Goal: Browse casually

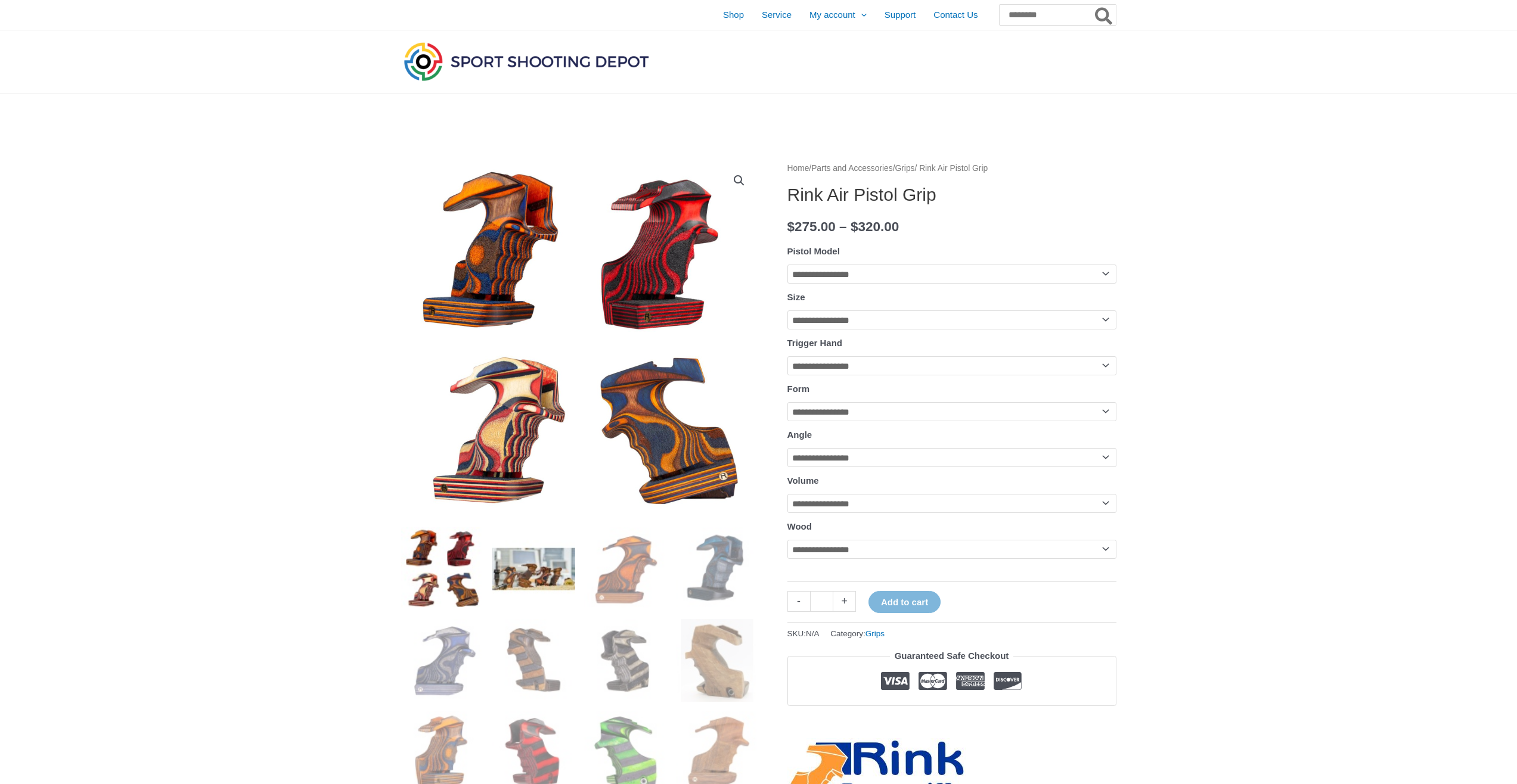
click at [531, 574] on img at bounding box center [534, 569] width 83 height 83
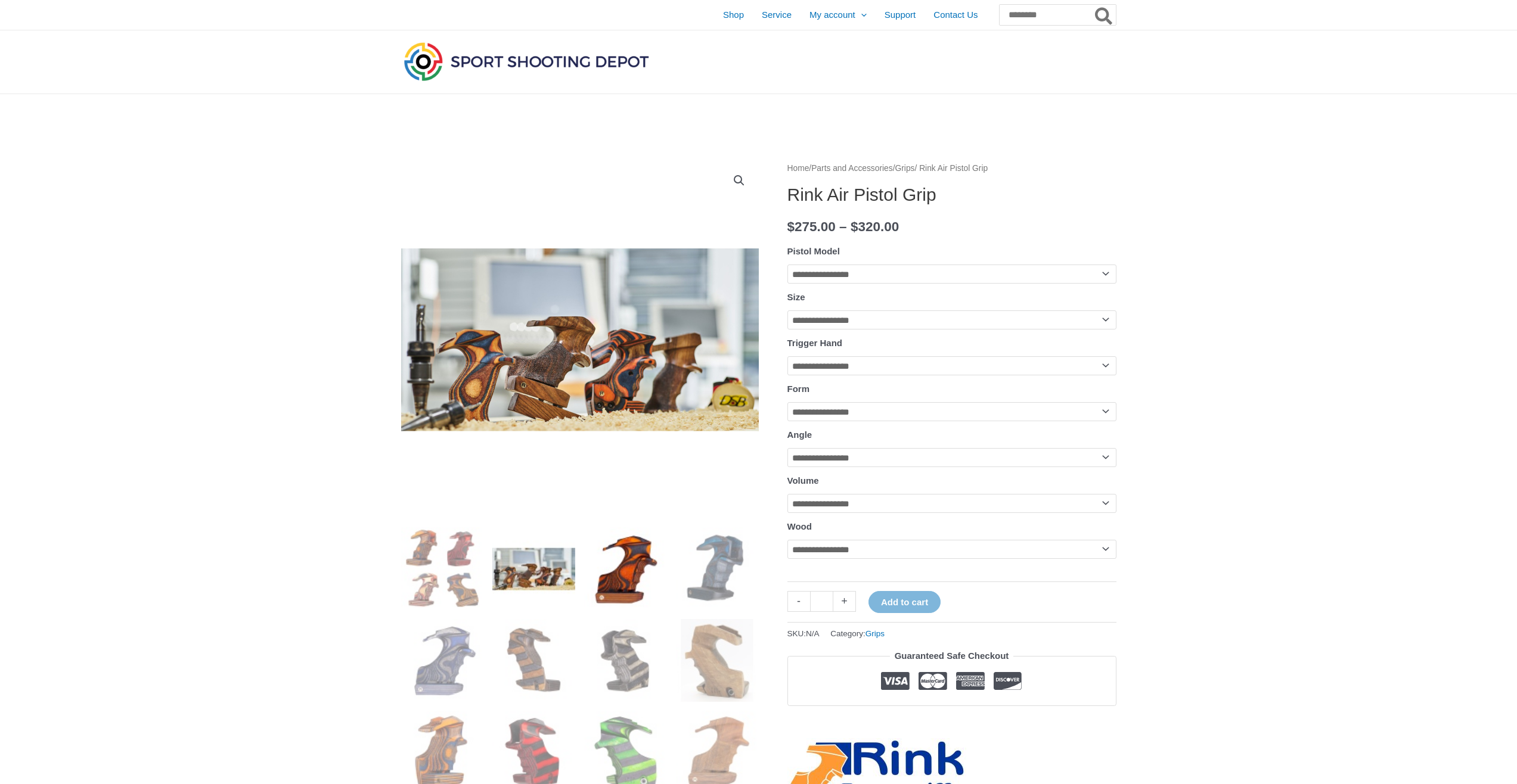
click at [649, 568] on img at bounding box center [625, 569] width 83 height 83
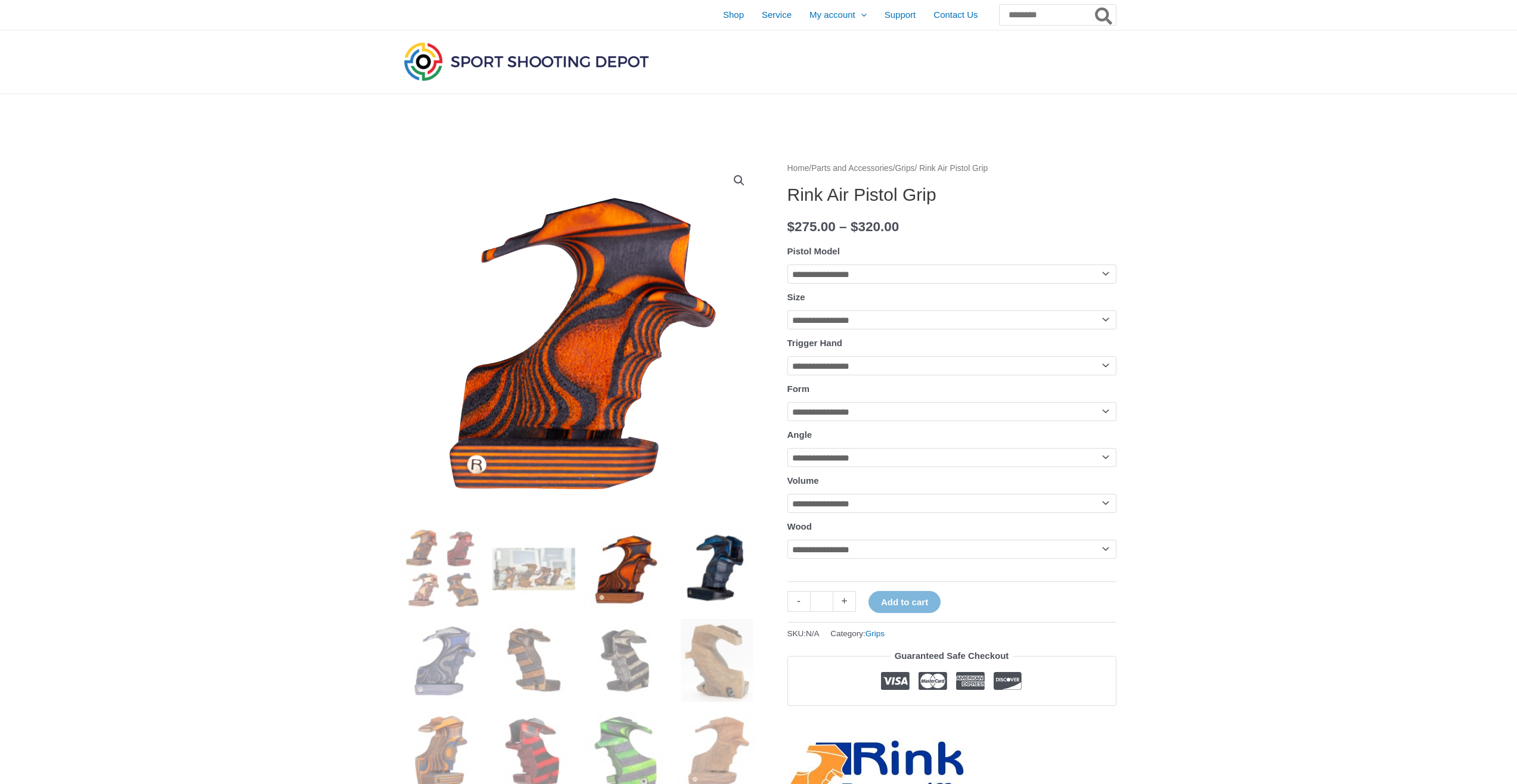
click at [694, 559] on img at bounding box center [717, 569] width 83 height 83
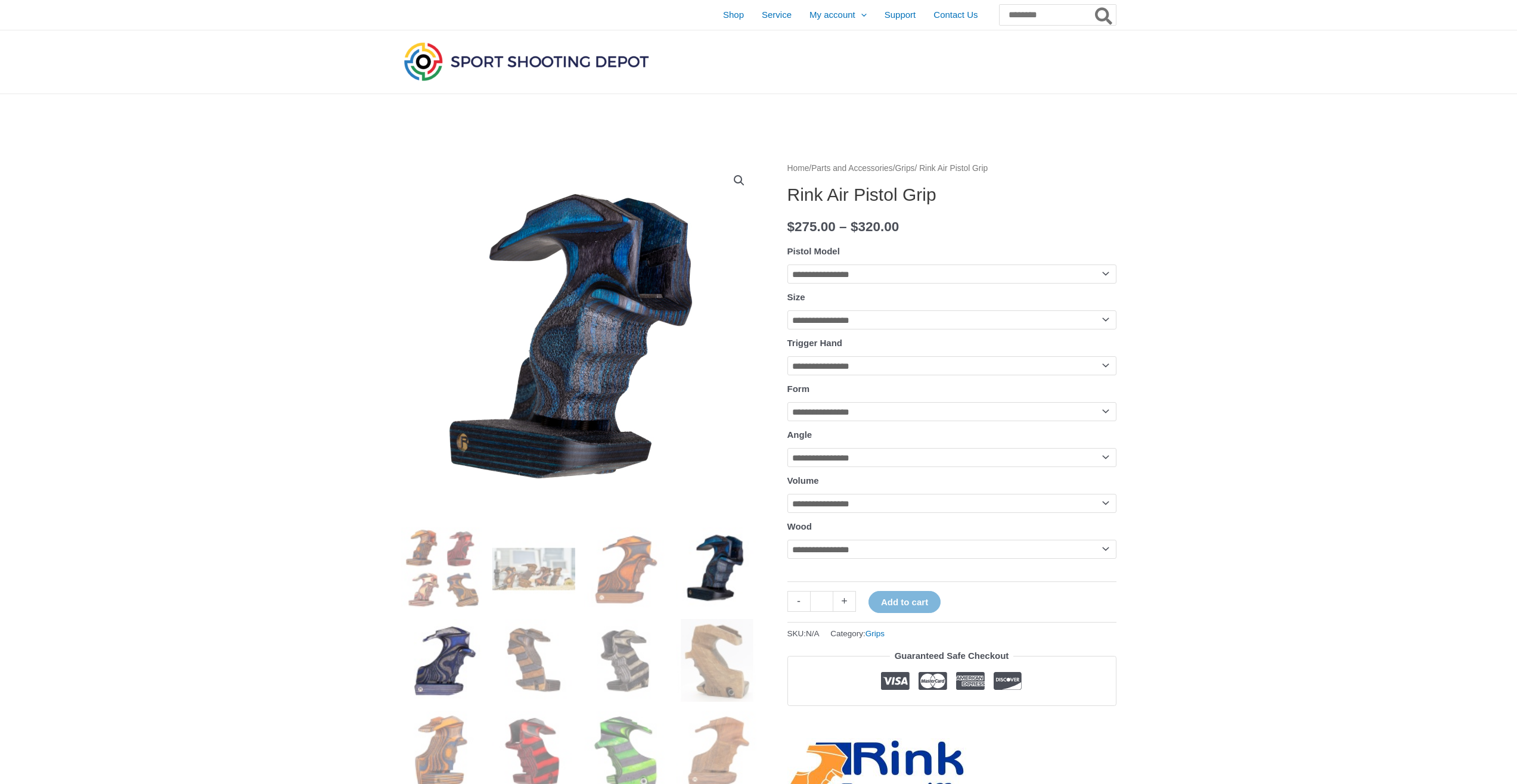
click at [477, 656] on img at bounding box center [443, 661] width 83 height 83
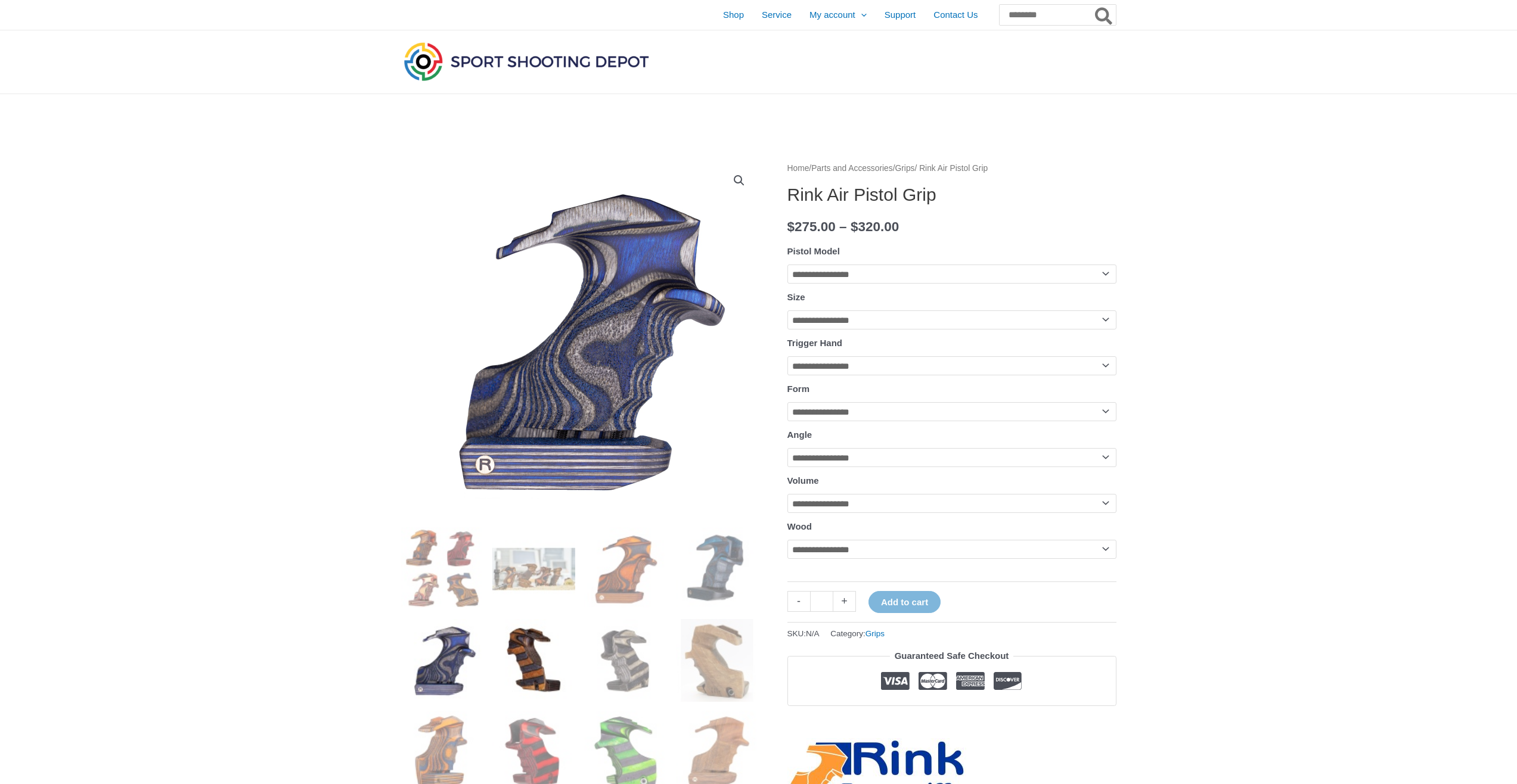
click at [525, 668] on img at bounding box center [534, 661] width 83 height 83
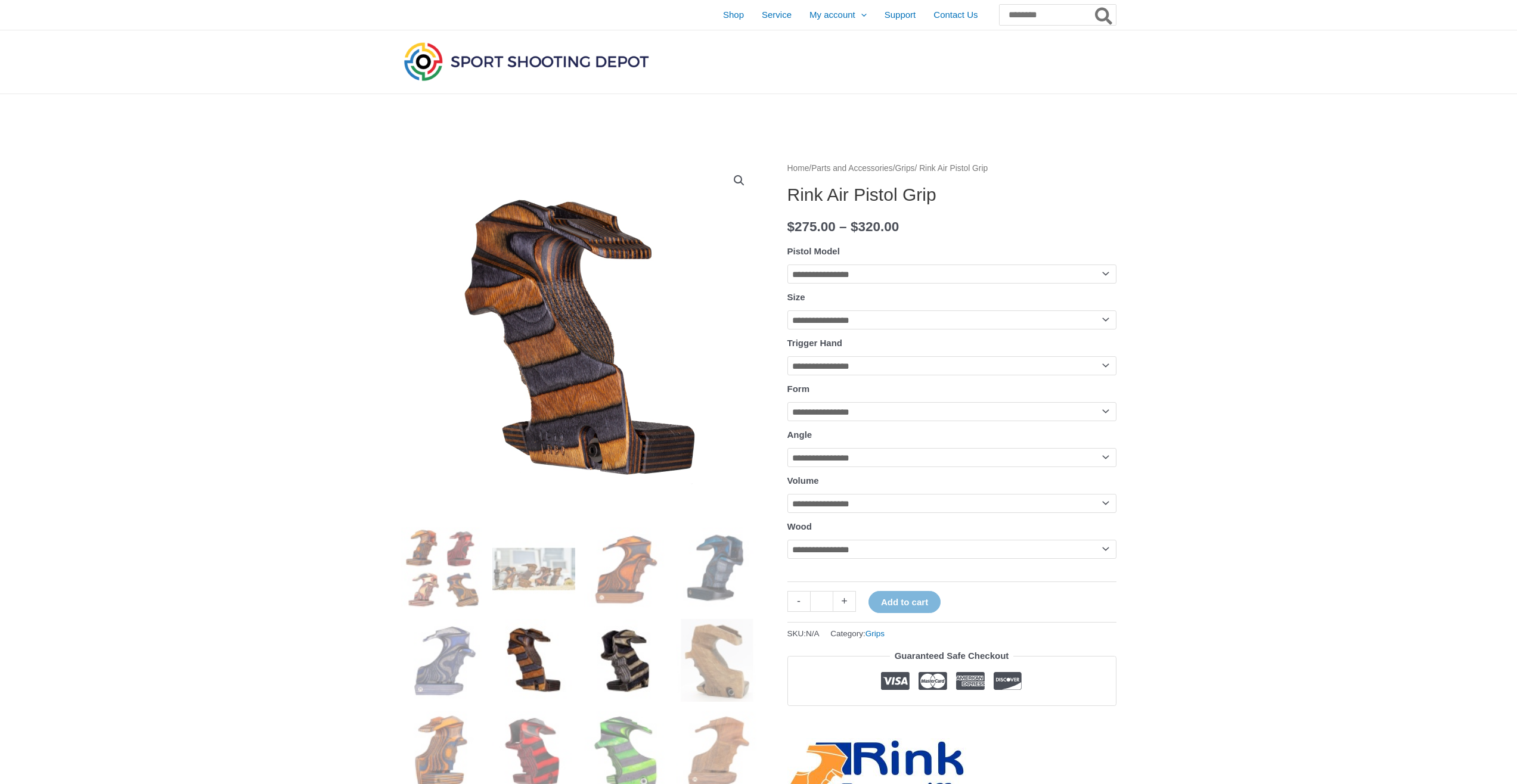
click at [608, 668] on img at bounding box center [625, 661] width 83 height 83
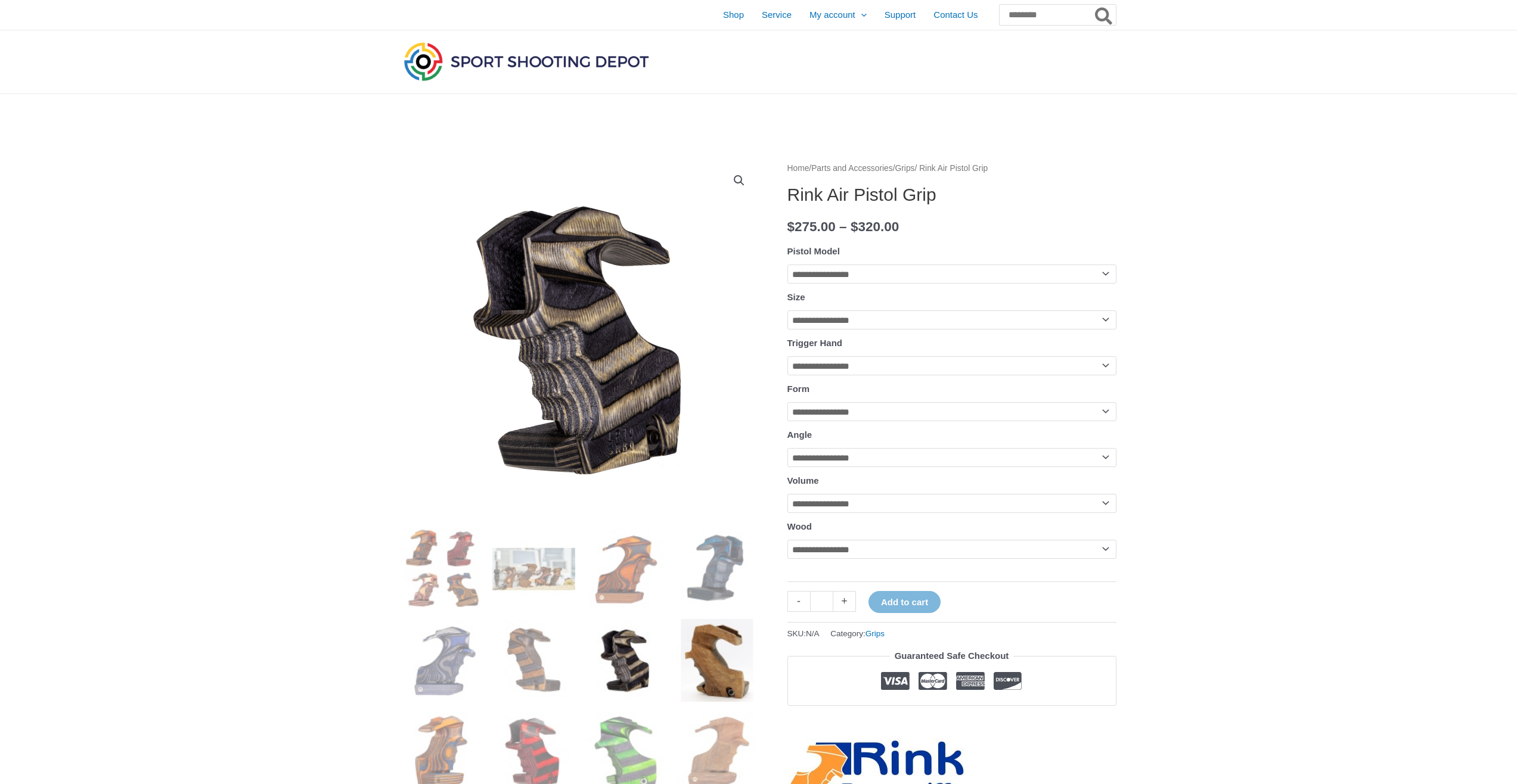
click at [722, 657] on img at bounding box center [717, 661] width 83 height 83
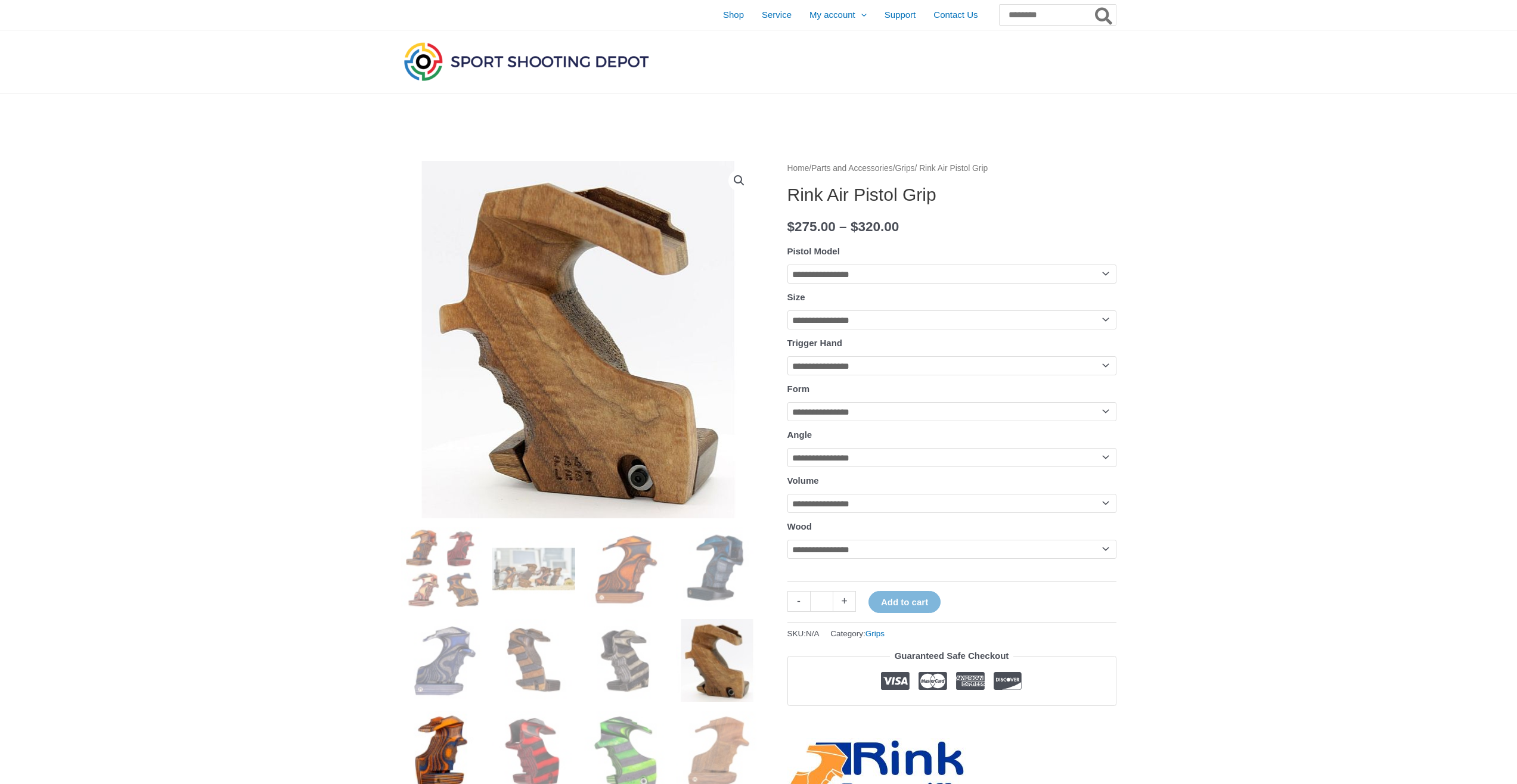
click at [472, 758] on img at bounding box center [443, 752] width 83 height 83
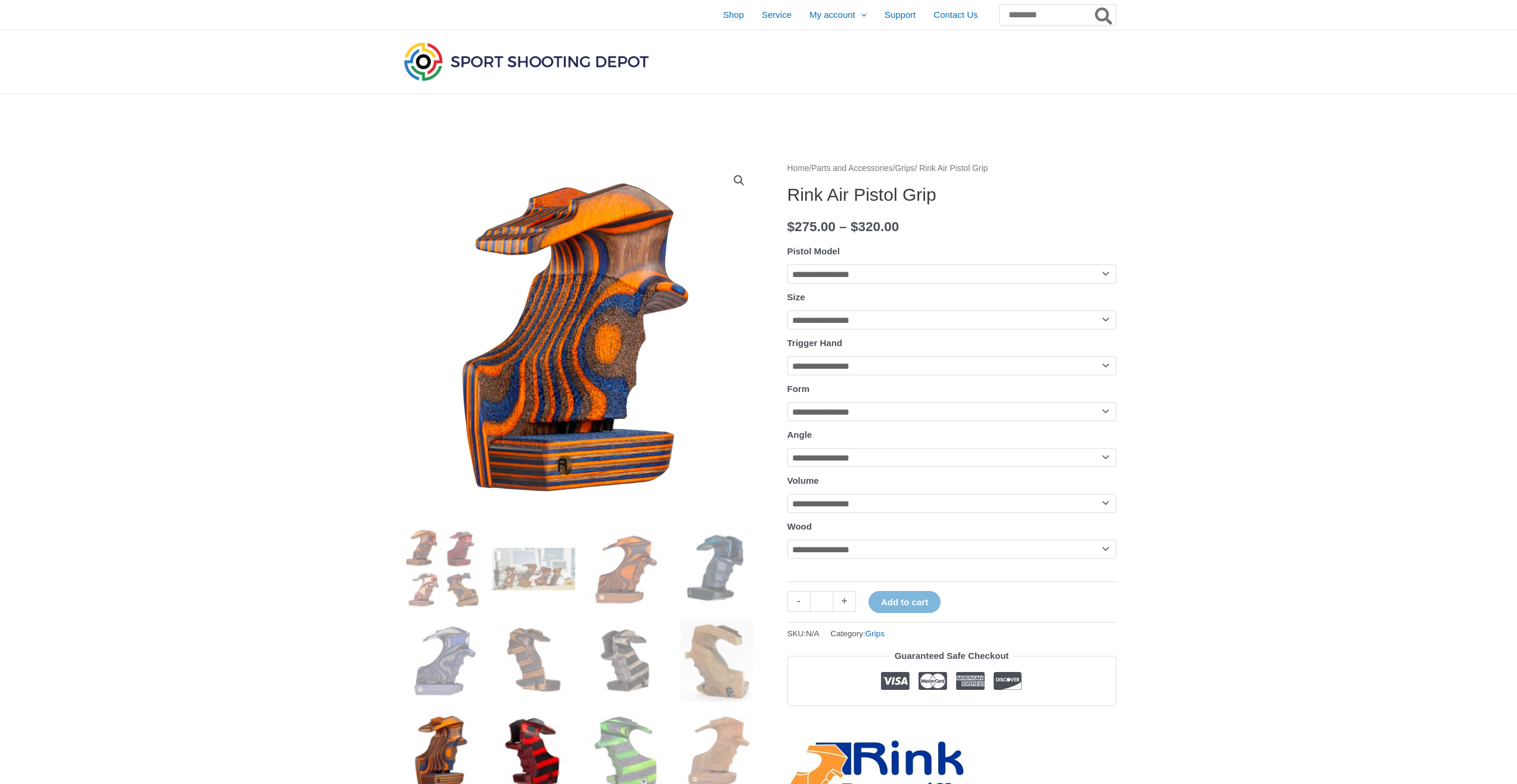
click at [532, 755] on img at bounding box center [534, 752] width 83 height 83
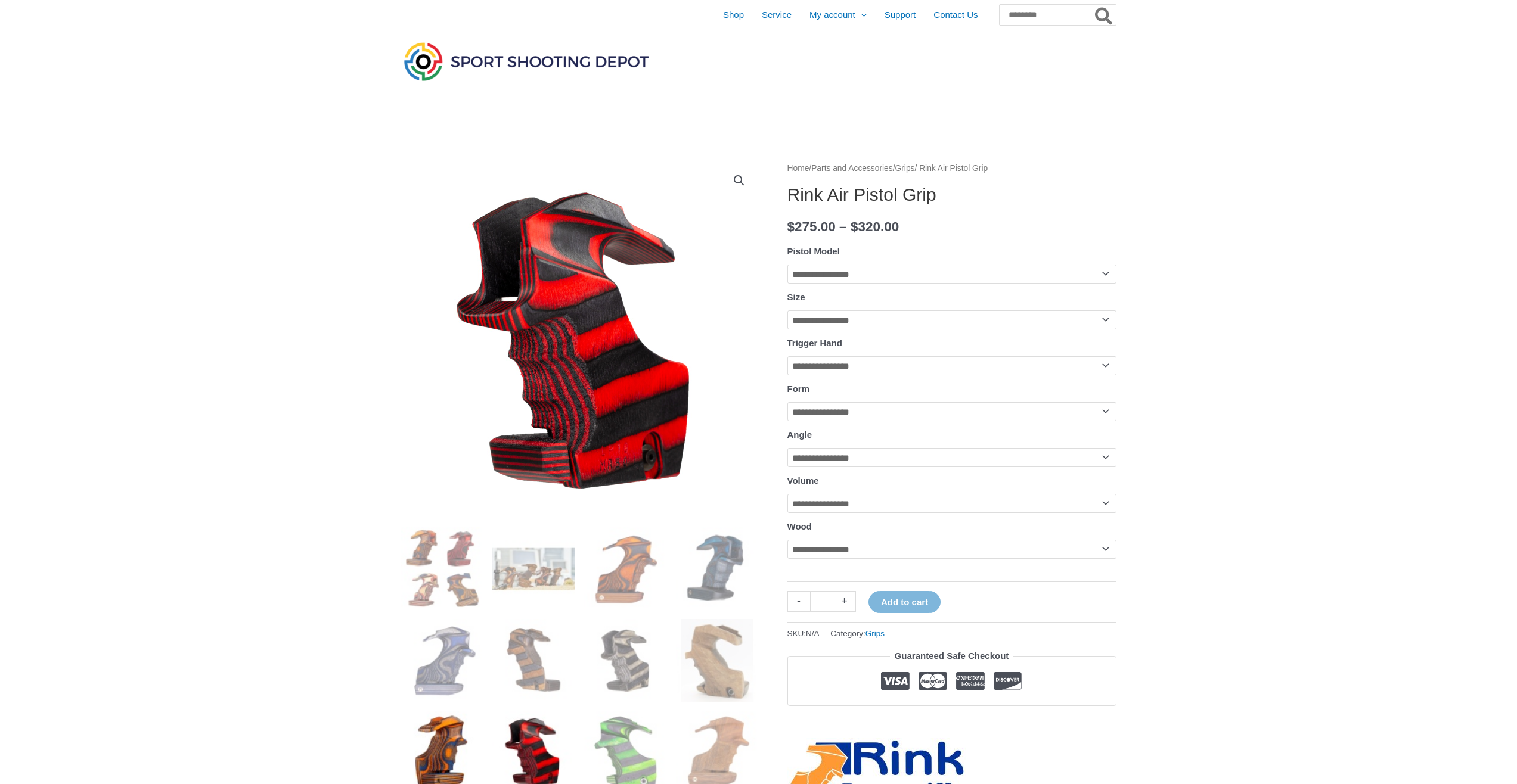
click at [481, 763] on img at bounding box center [443, 752] width 83 height 83
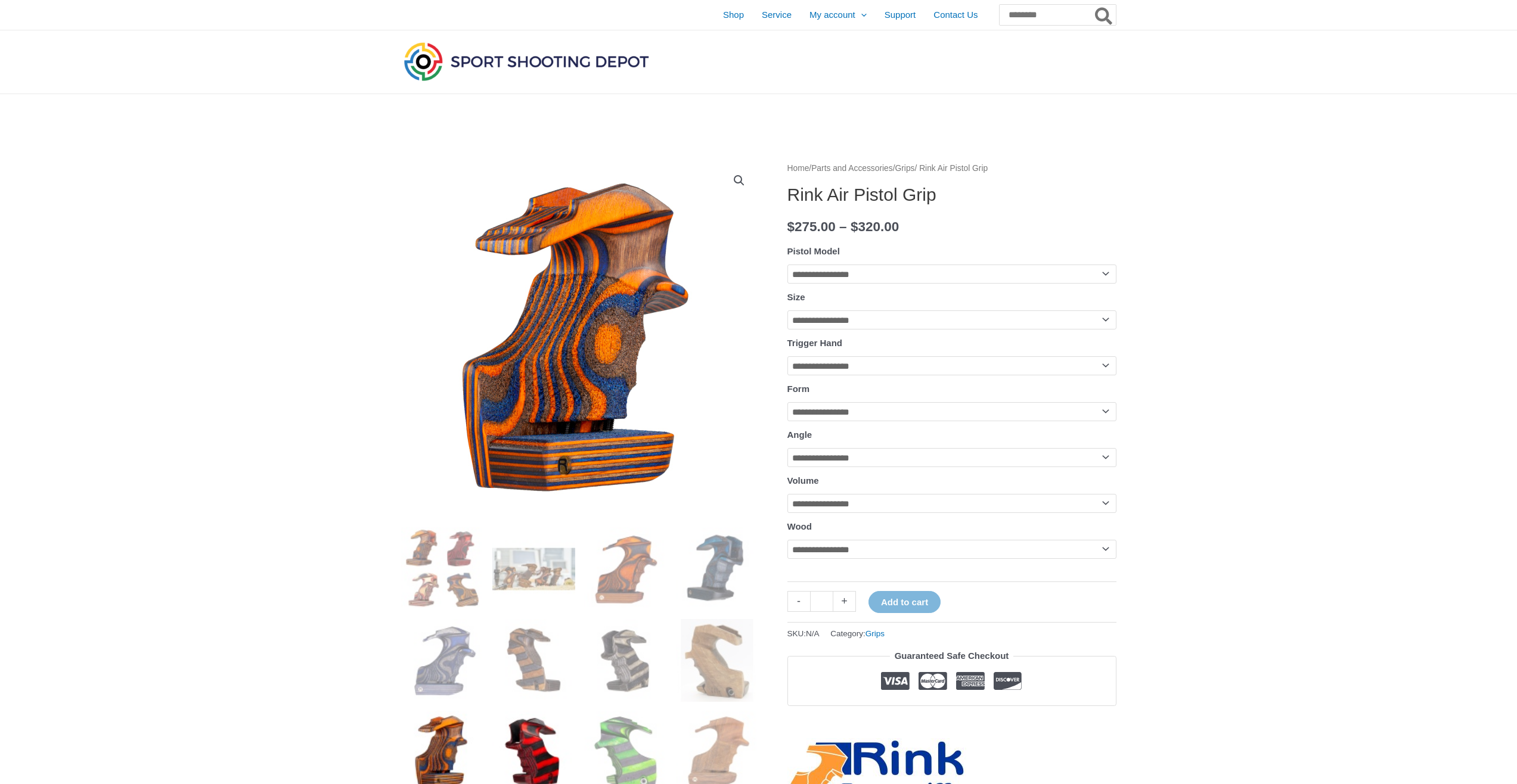
click at [541, 762] on img at bounding box center [534, 752] width 83 height 83
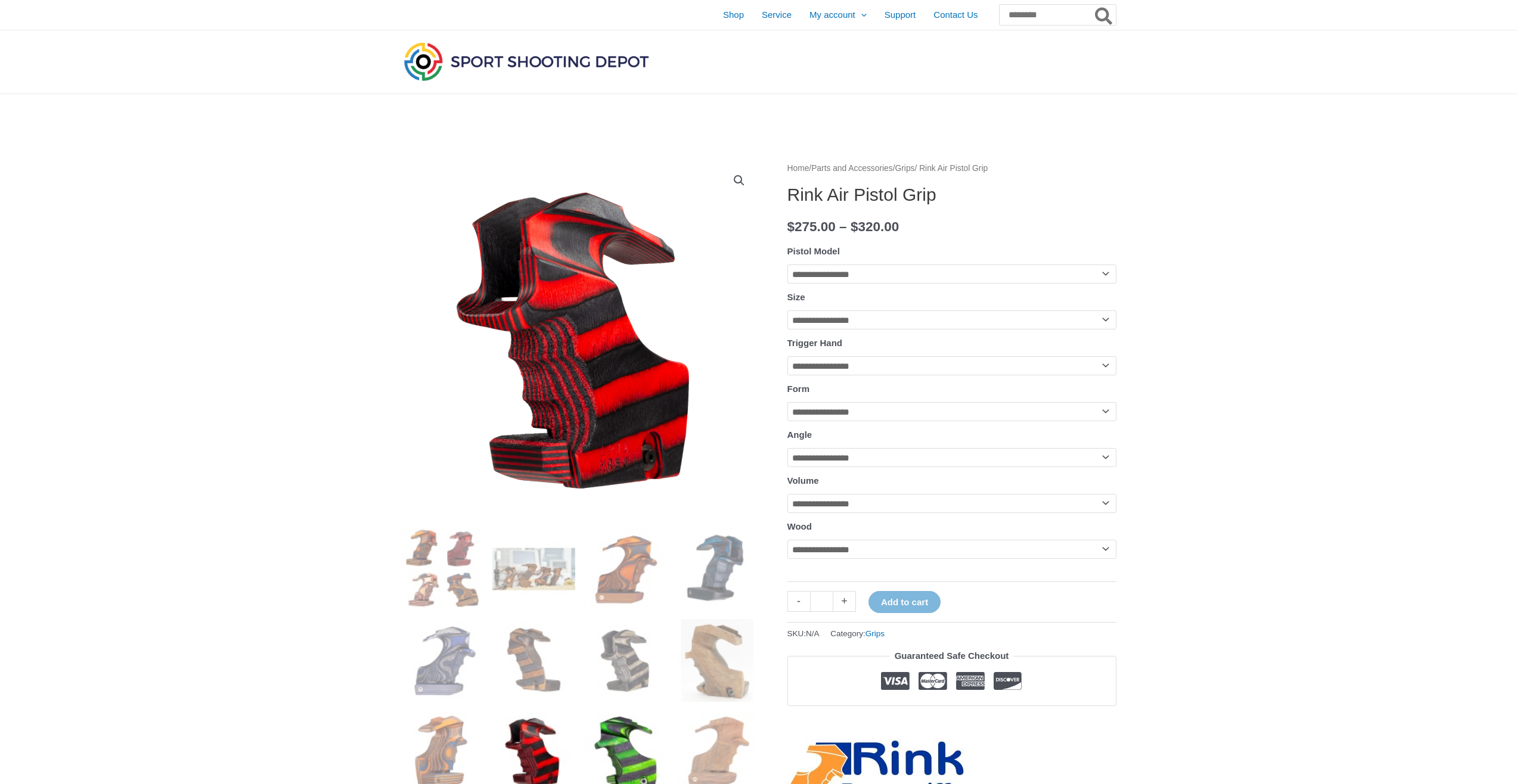
click at [614, 754] on img at bounding box center [625, 752] width 83 height 83
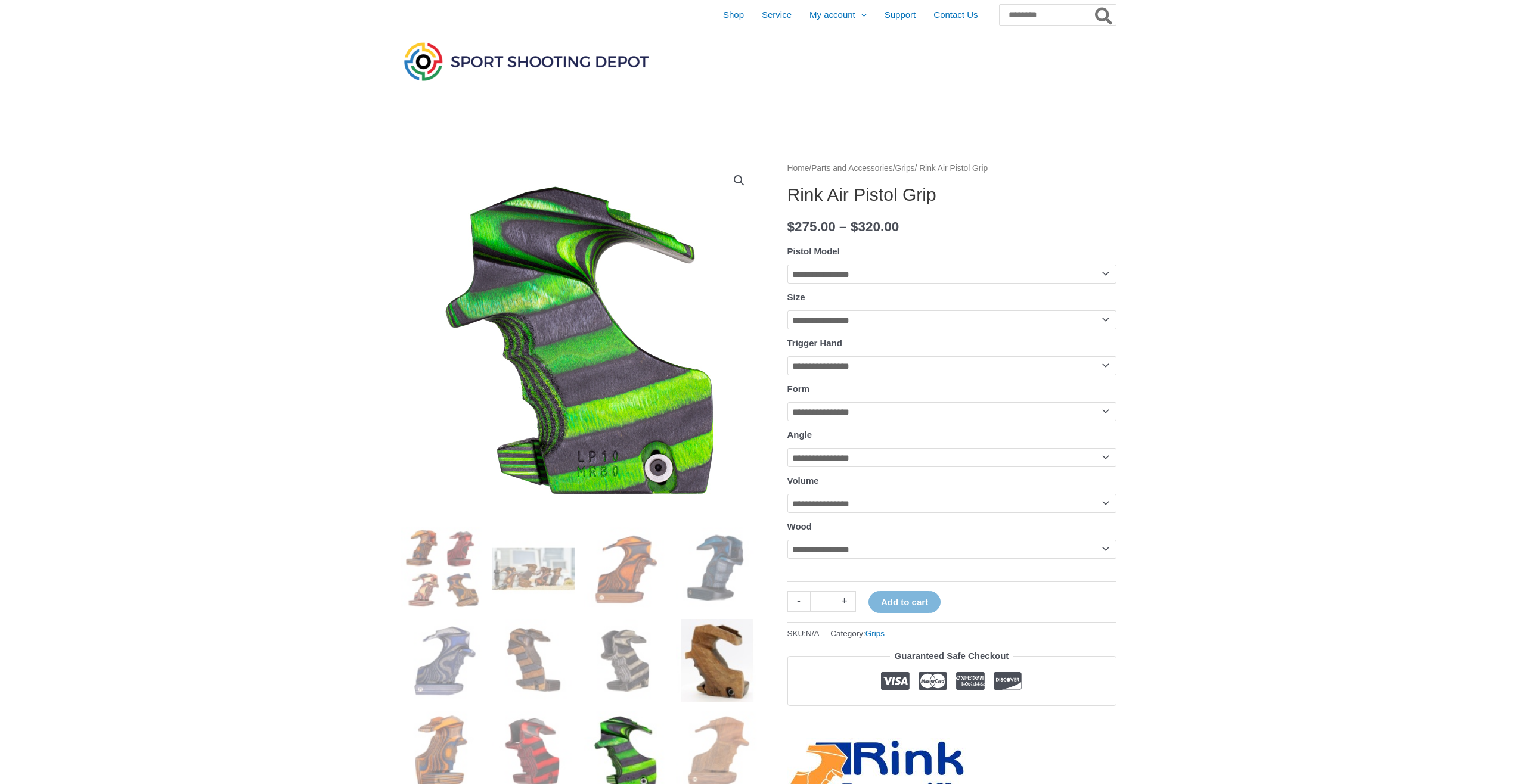
click at [711, 670] on img at bounding box center [717, 661] width 83 height 83
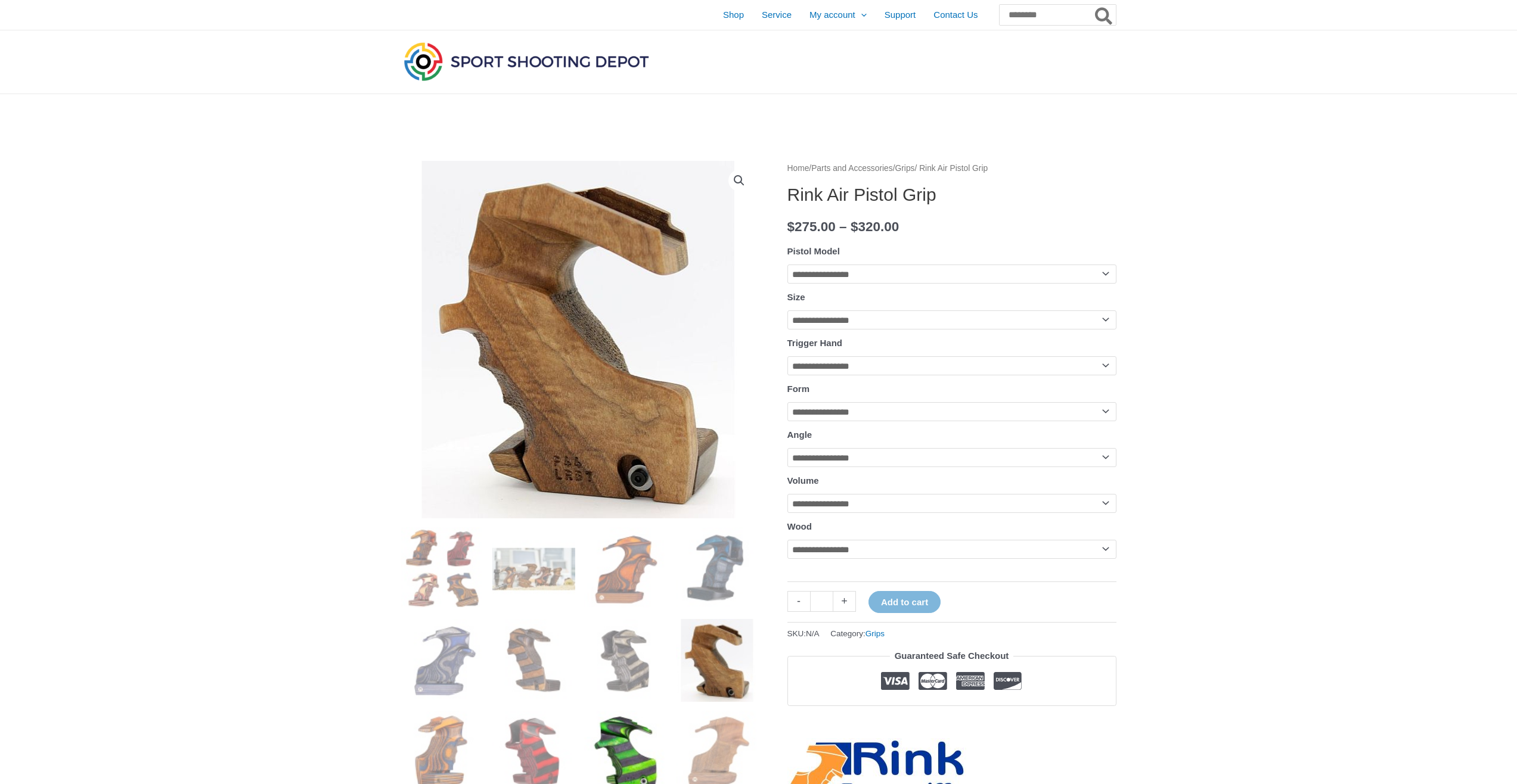
click at [638, 748] on img at bounding box center [625, 752] width 83 height 83
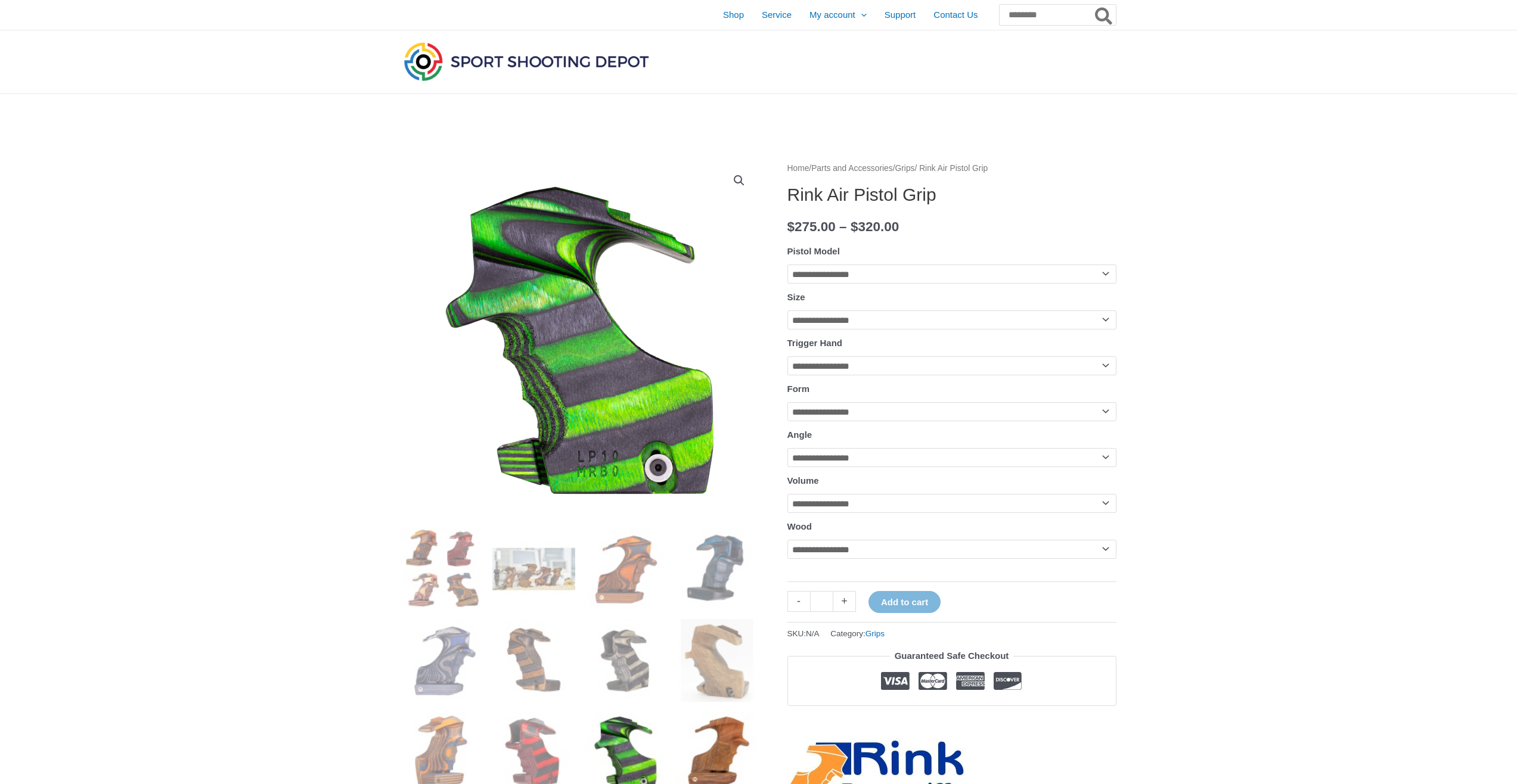
click at [690, 743] on img at bounding box center [717, 752] width 83 height 83
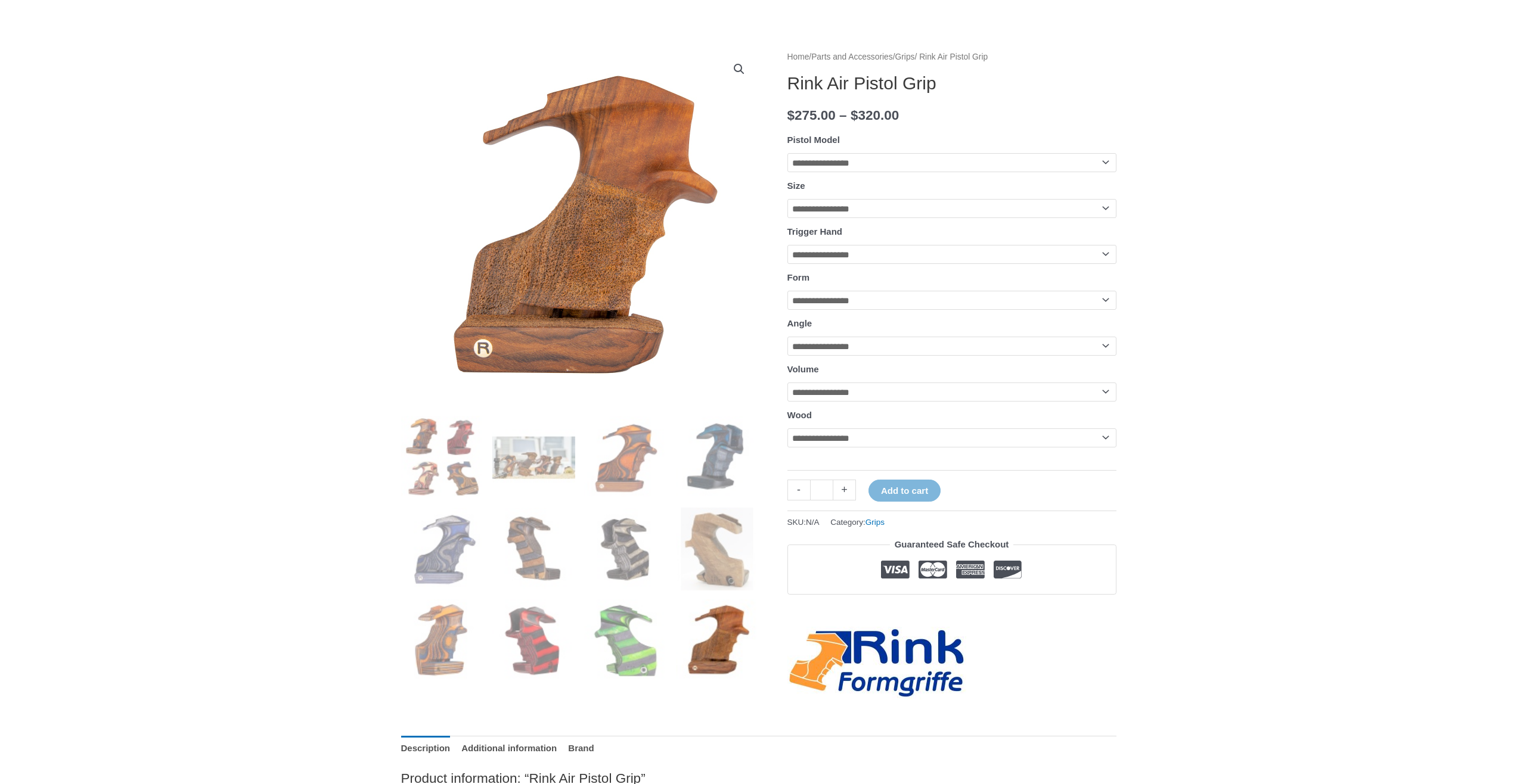
scroll to position [119, 0]
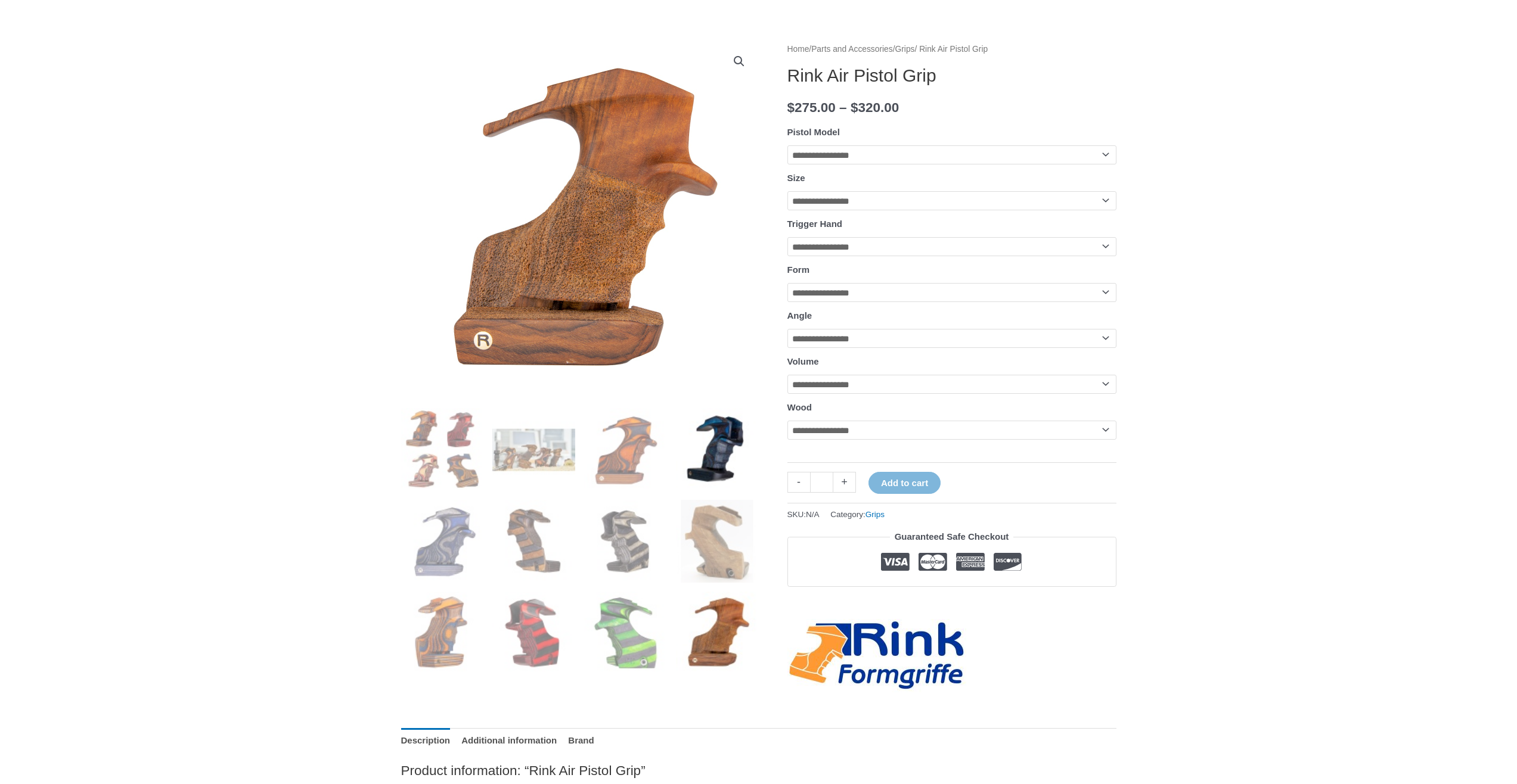
click at [723, 472] on img at bounding box center [717, 449] width 83 height 83
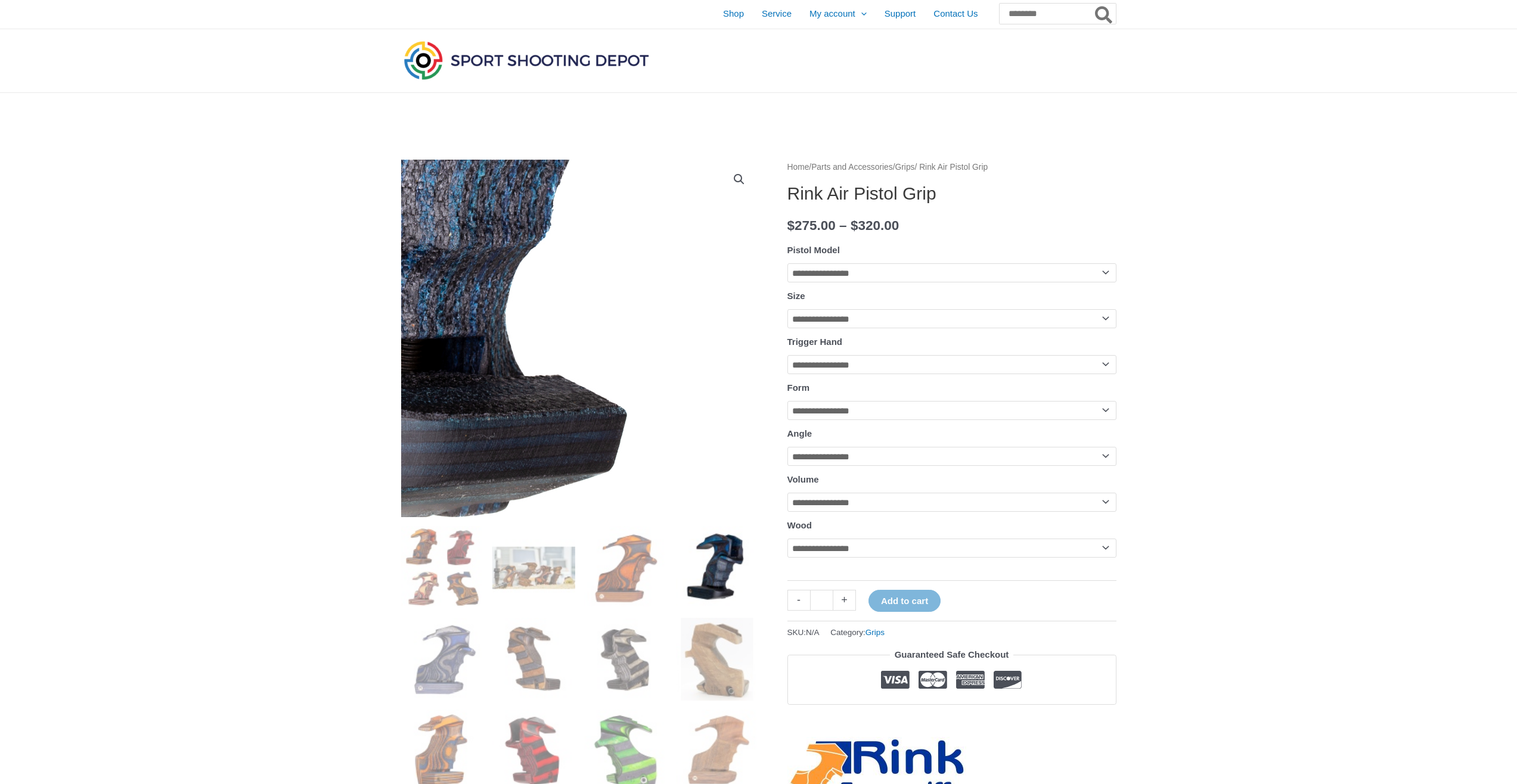
scroll to position [0, 0]
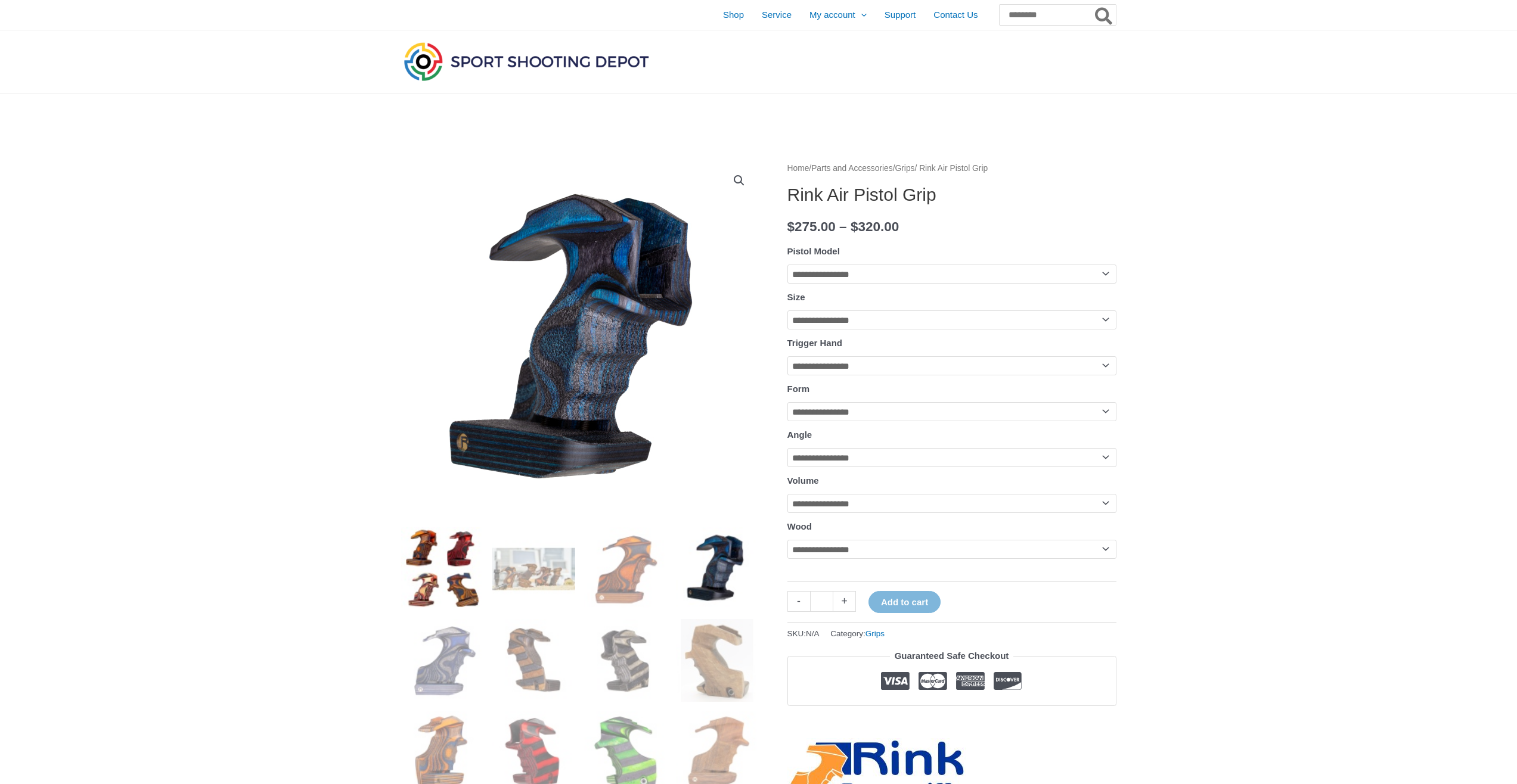
click at [454, 552] on img at bounding box center [443, 569] width 83 height 83
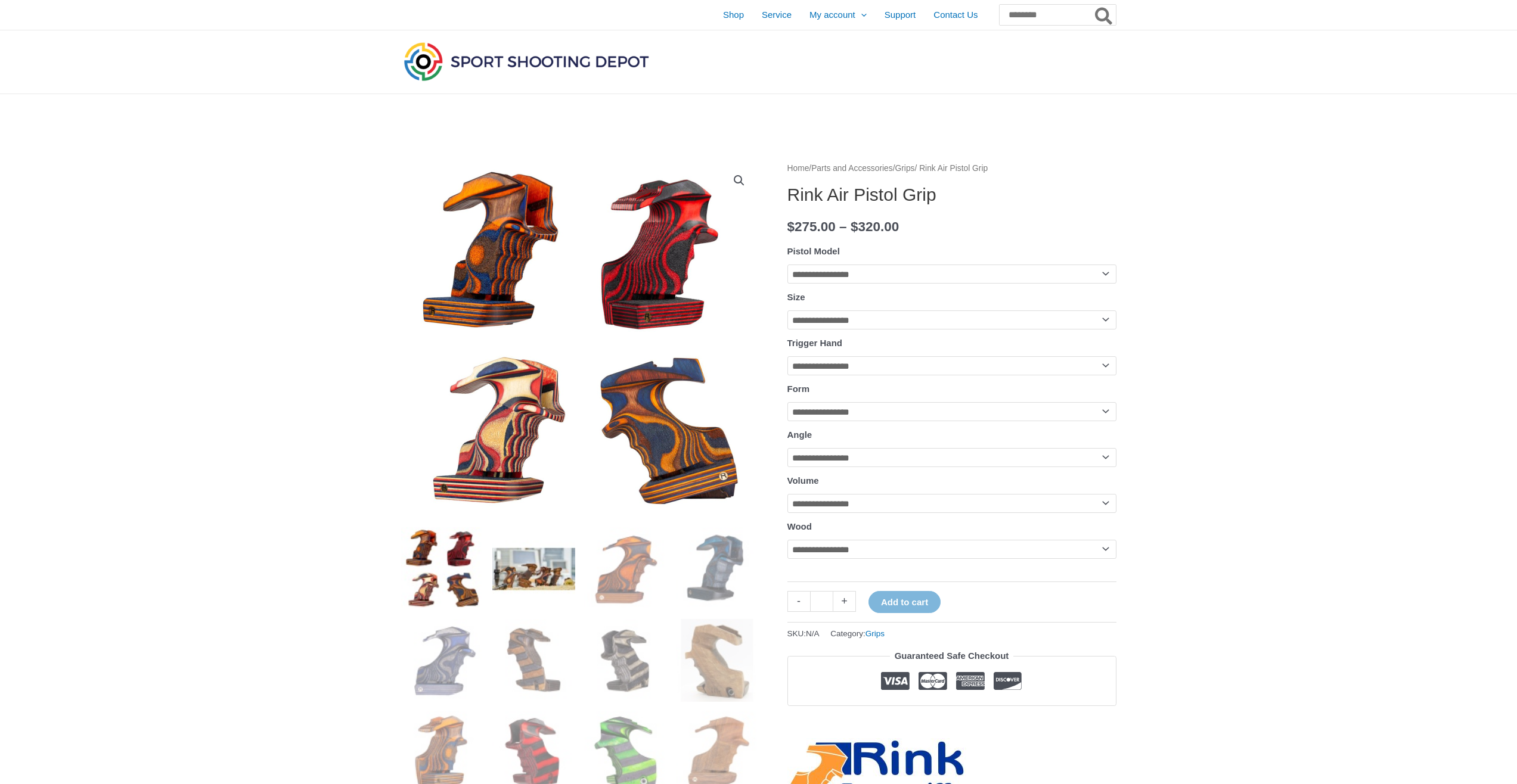
click at [508, 556] on img at bounding box center [534, 569] width 83 height 83
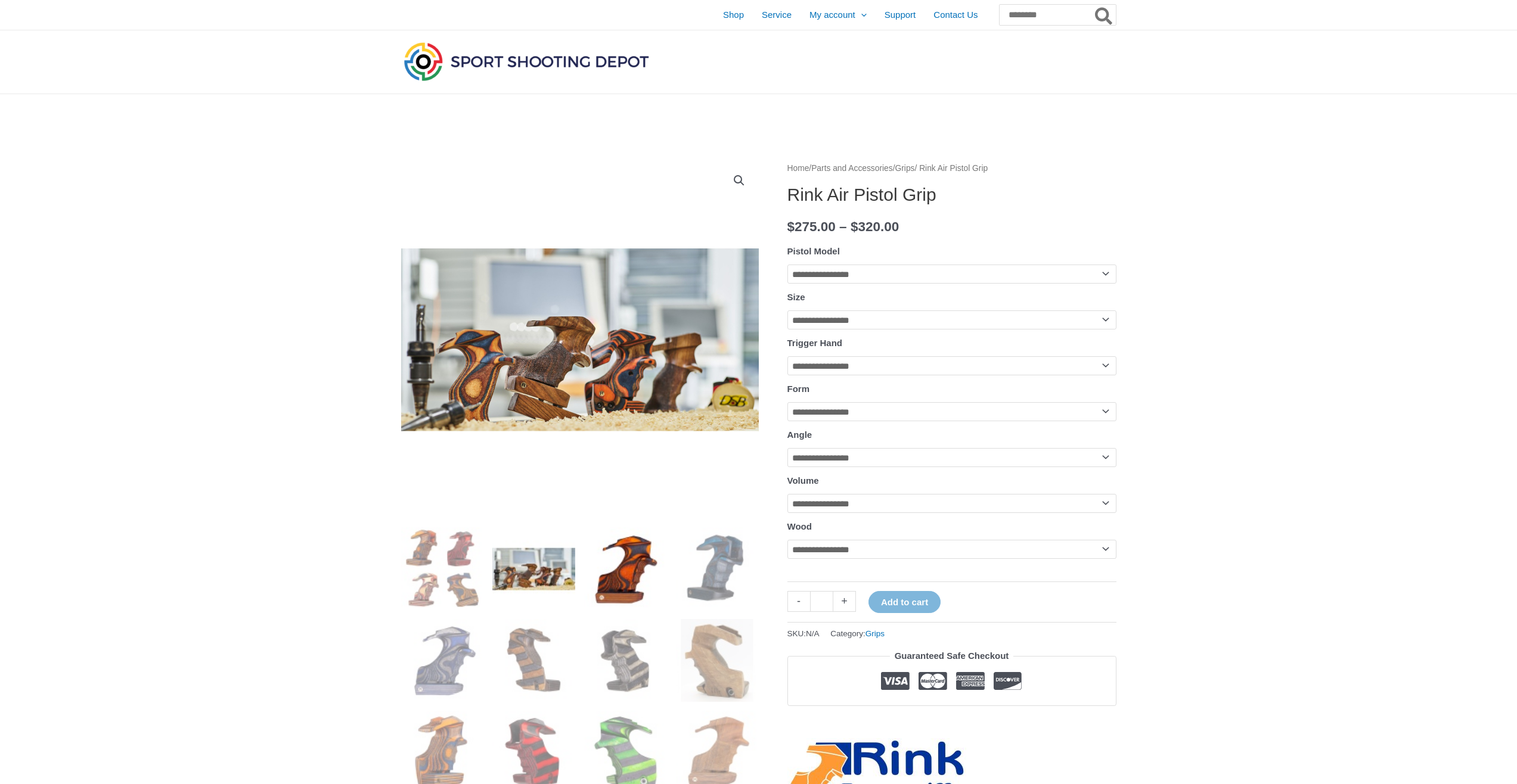
click at [614, 567] on img at bounding box center [625, 569] width 83 height 83
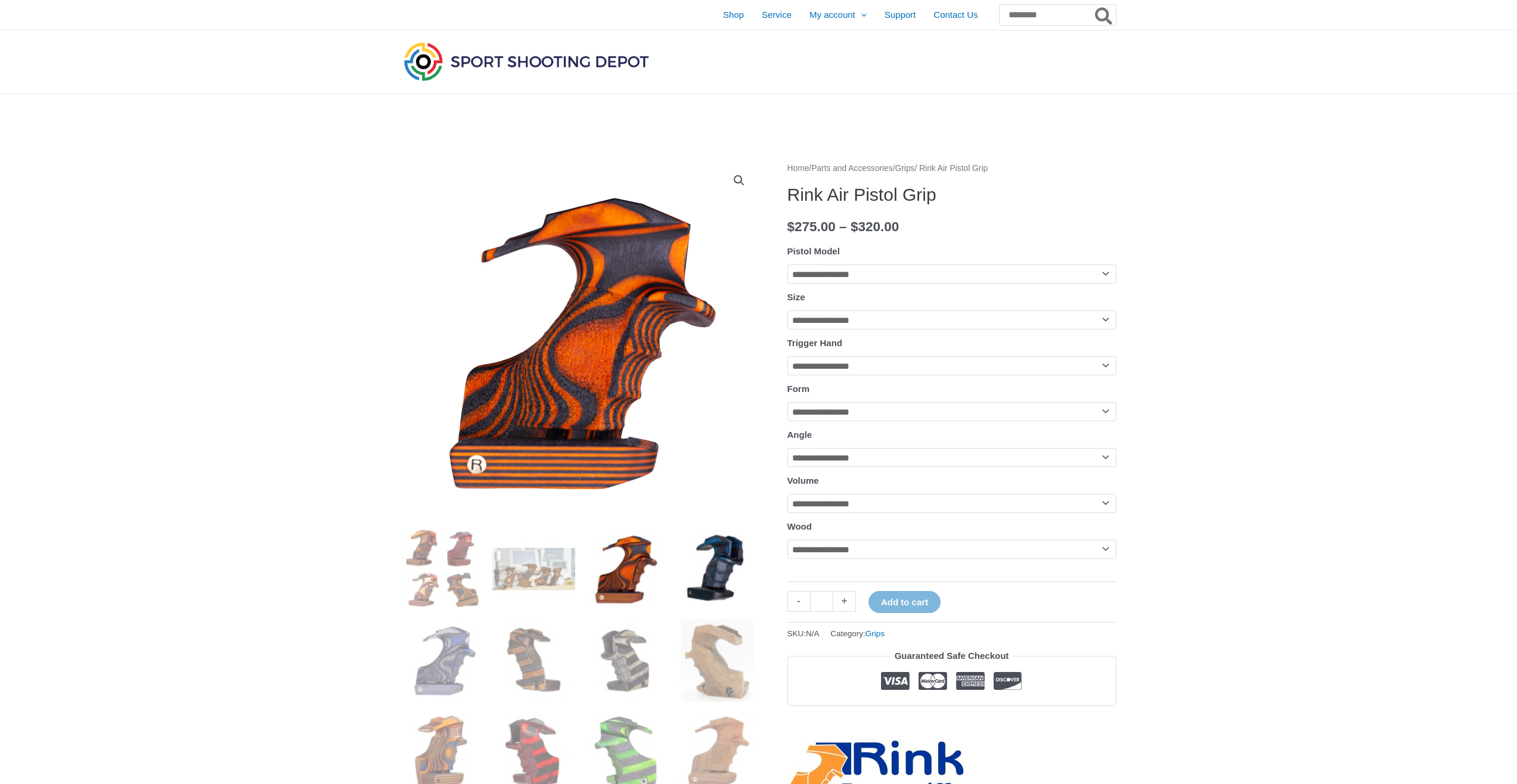
click at [713, 565] on img at bounding box center [717, 569] width 83 height 83
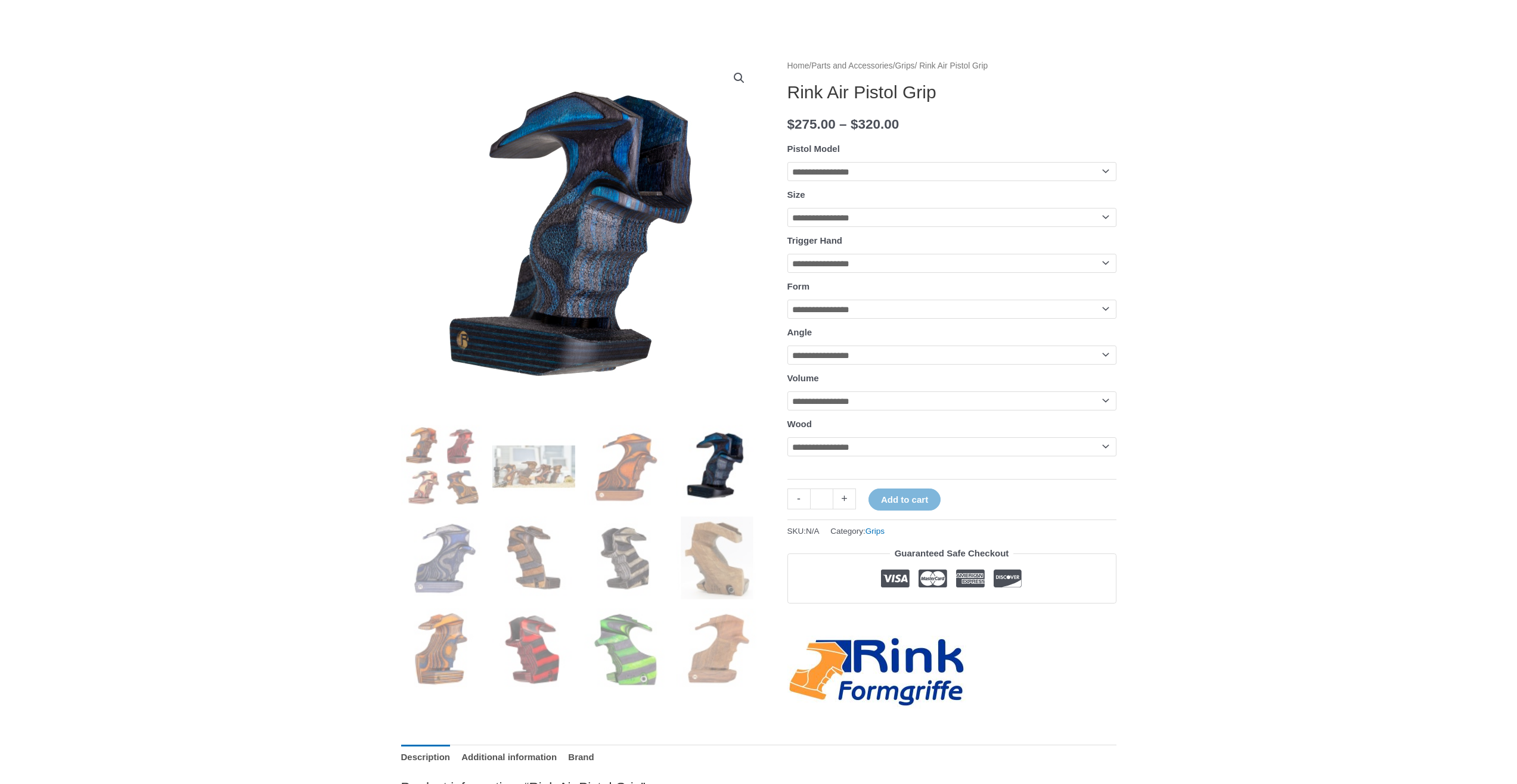
scroll to position [119, 0]
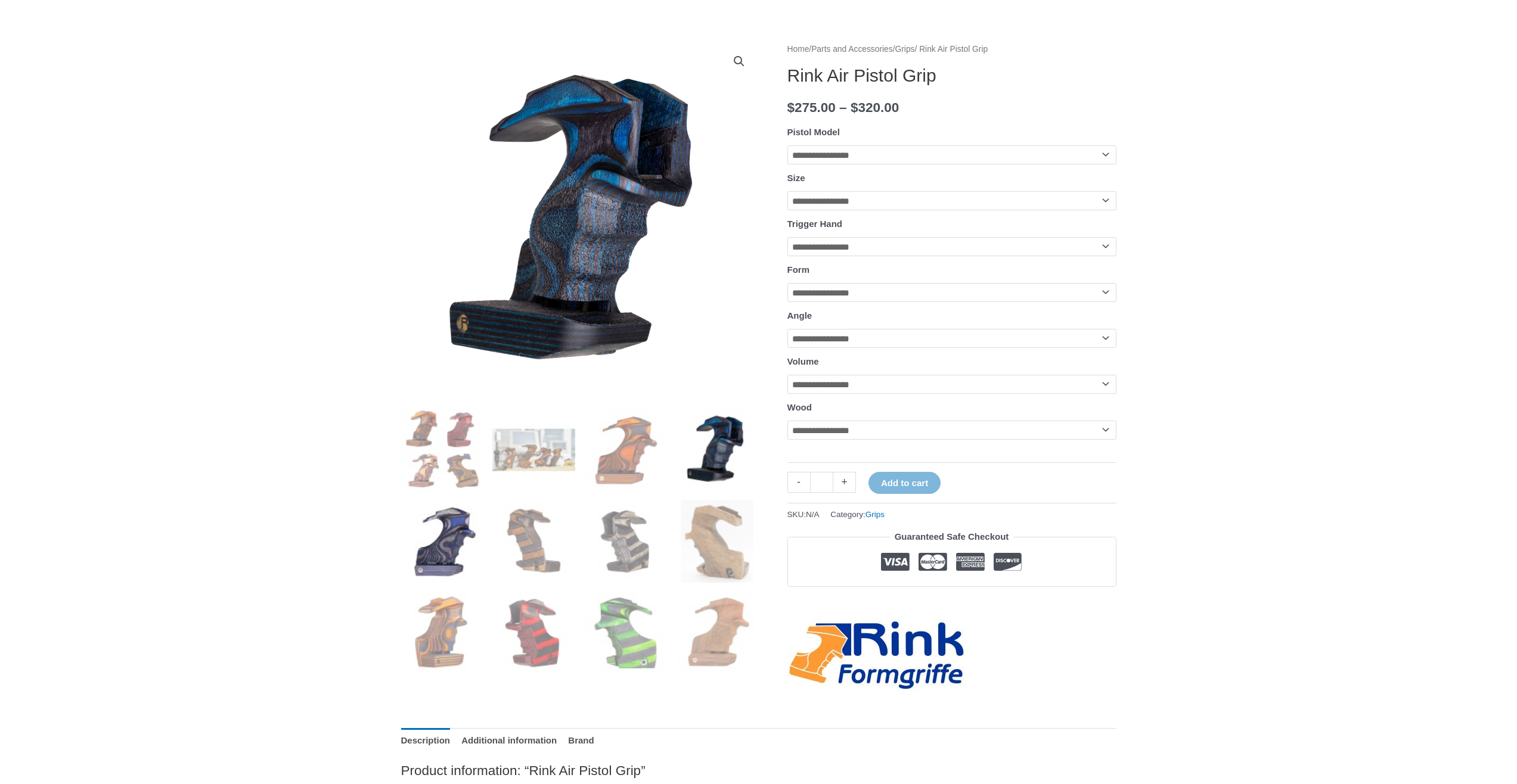
click at [448, 563] on img at bounding box center [443, 542] width 83 height 83
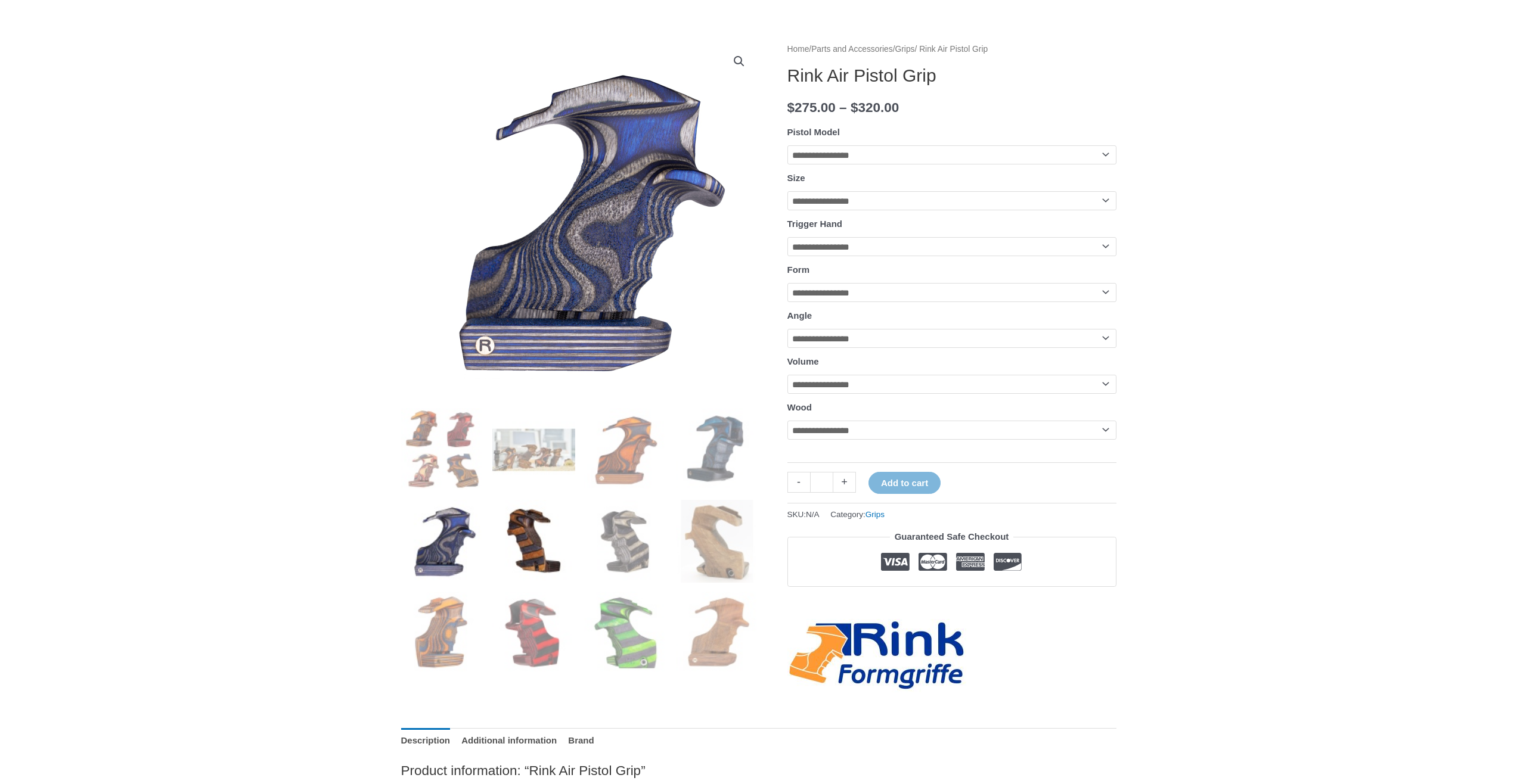
click at [520, 546] on img at bounding box center [534, 542] width 83 height 83
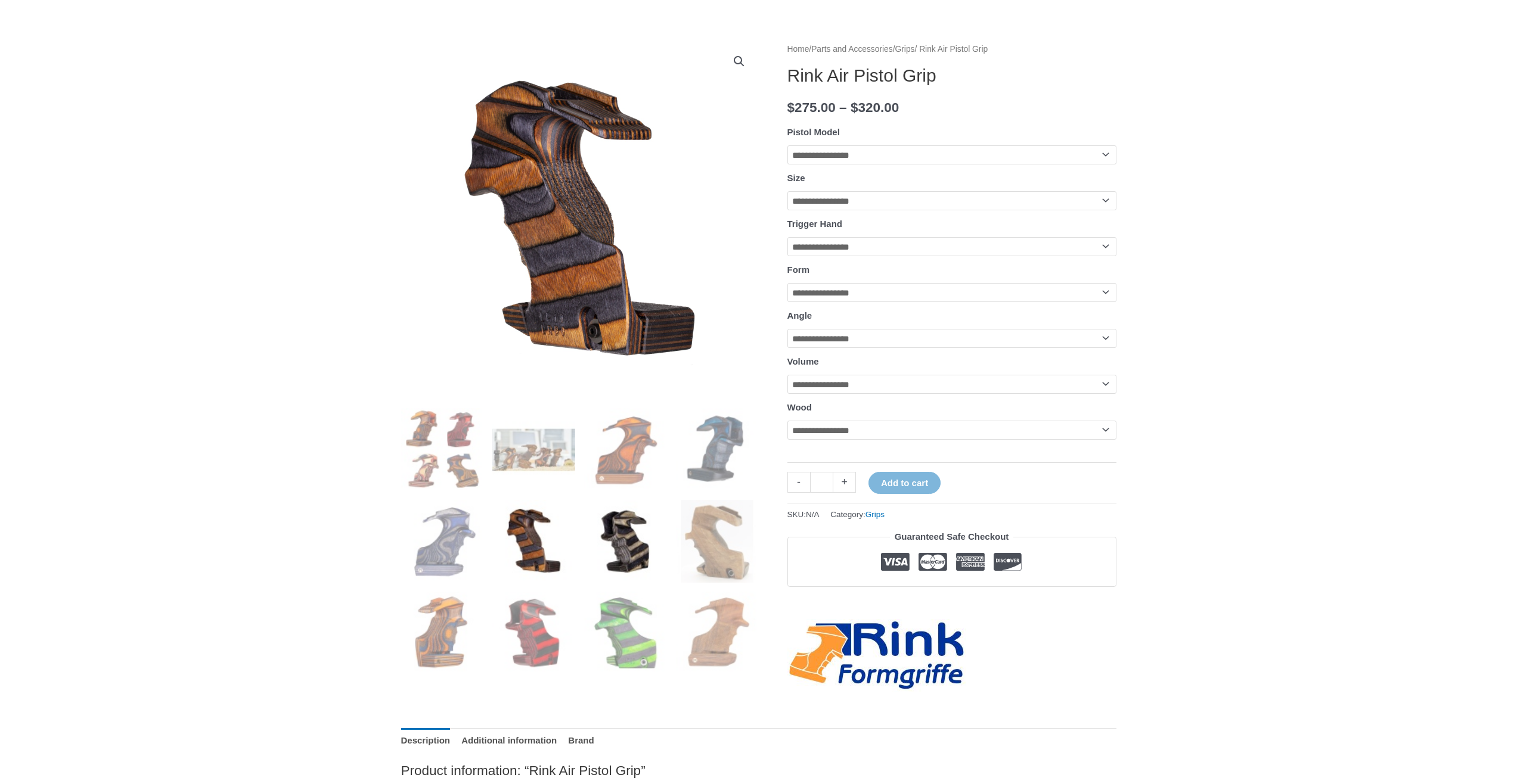
drag, startPoint x: 588, startPoint y: 545, endPoint x: 603, endPoint y: 544, distance: 15.0
click at [611, 523] on img at bounding box center [625, 542] width 83 height 83
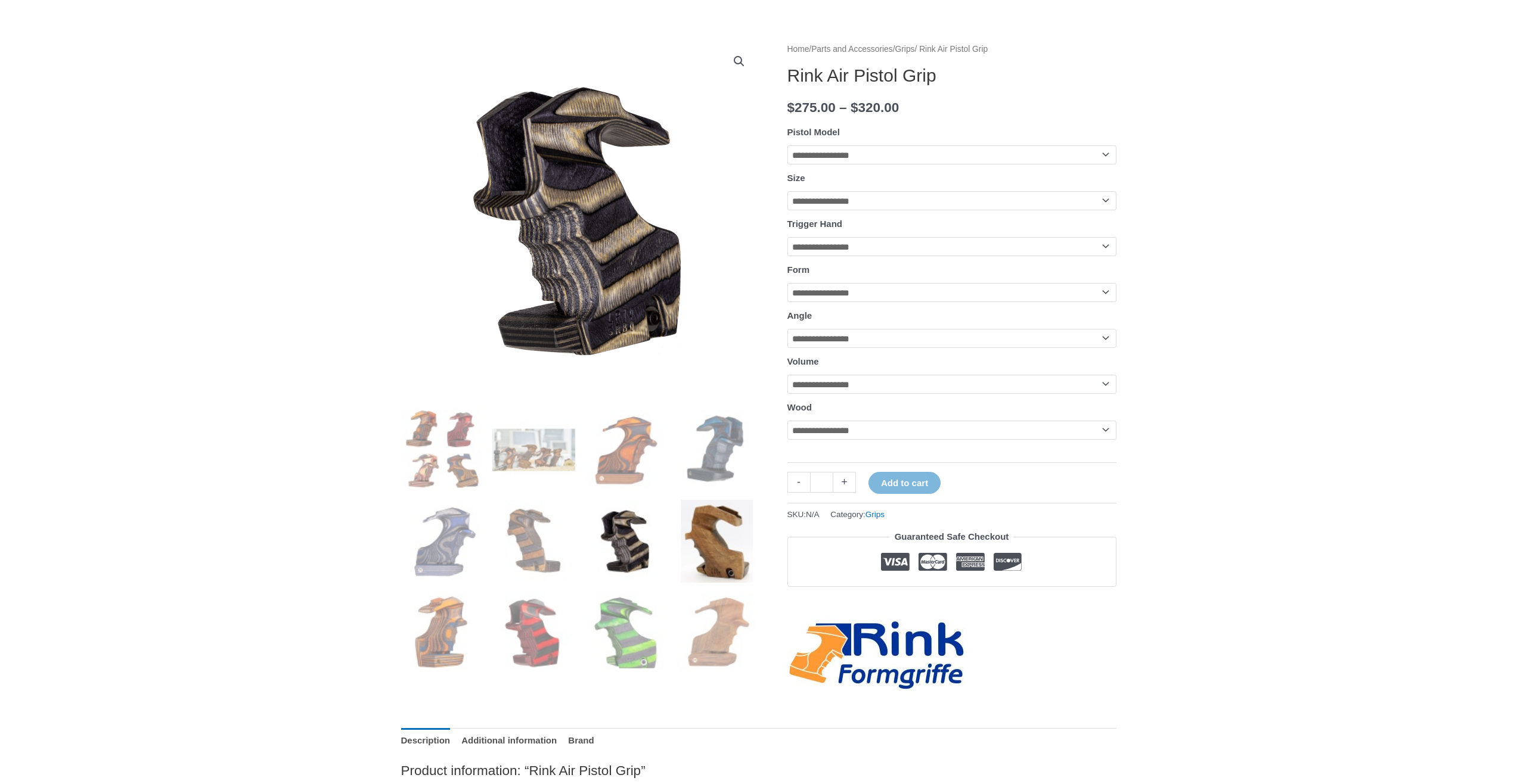
click at [753, 531] on img at bounding box center [717, 542] width 83 height 83
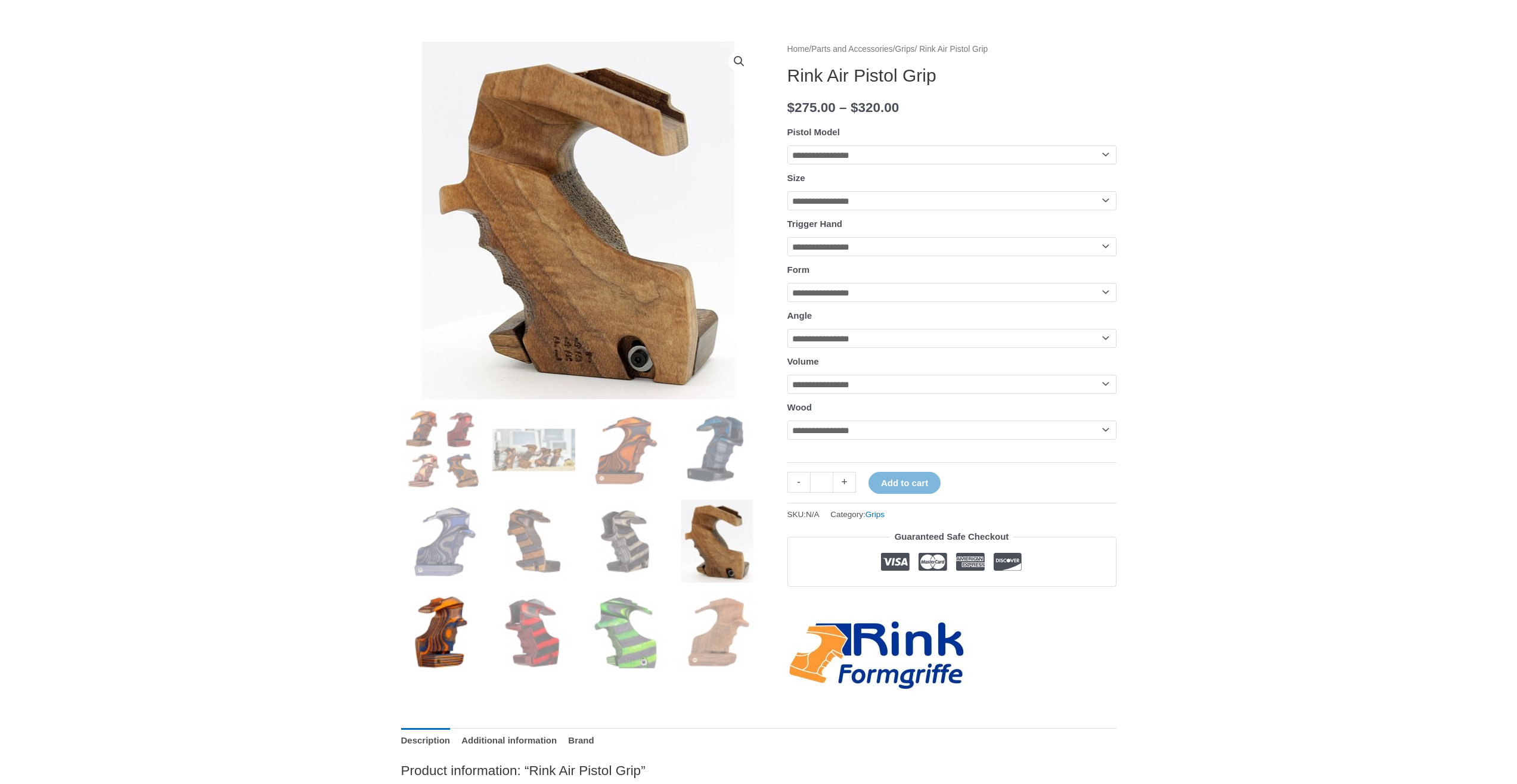
click at [468, 633] on img at bounding box center [443, 633] width 83 height 83
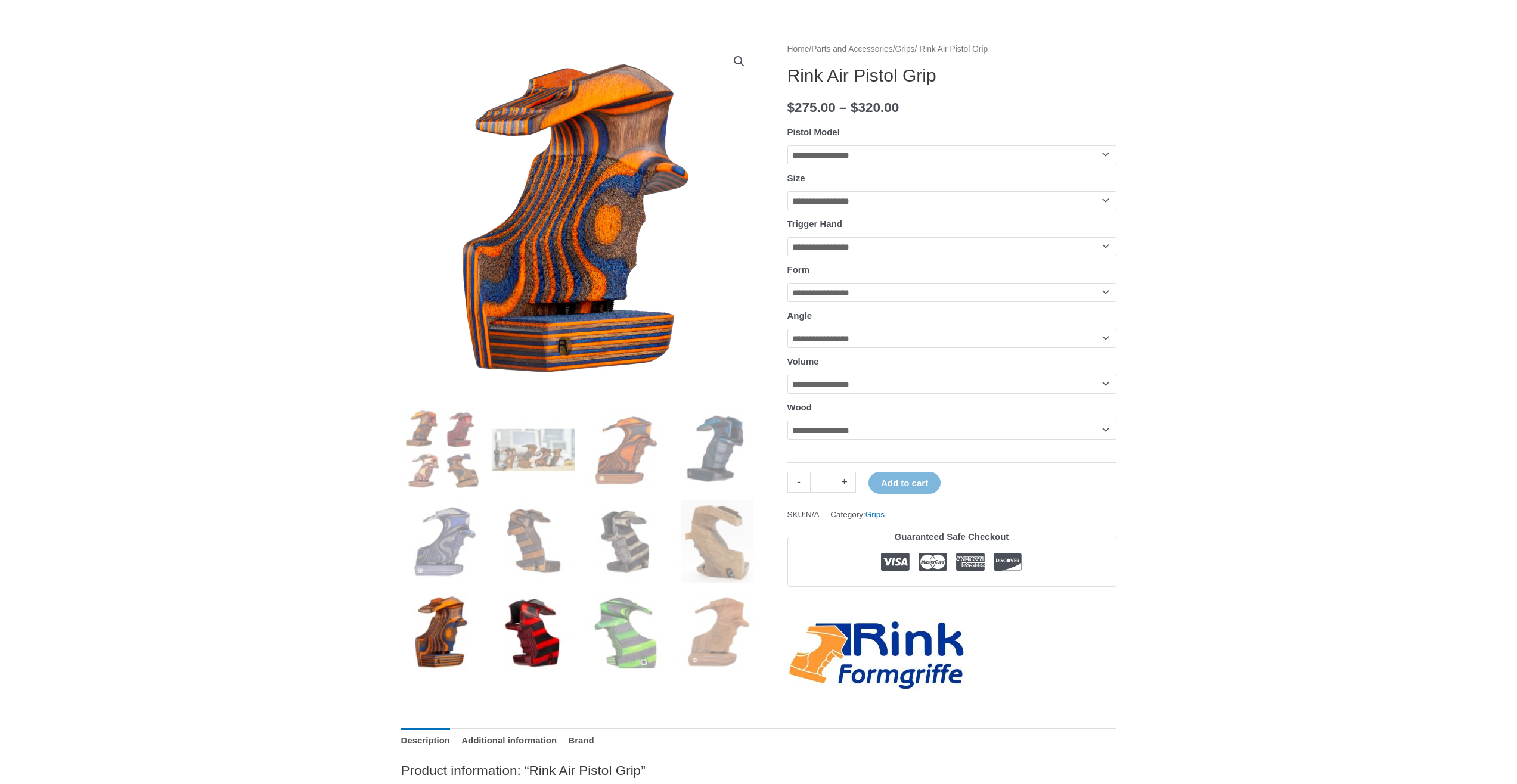
click at [540, 628] on img at bounding box center [534, 633] width 83 height 83
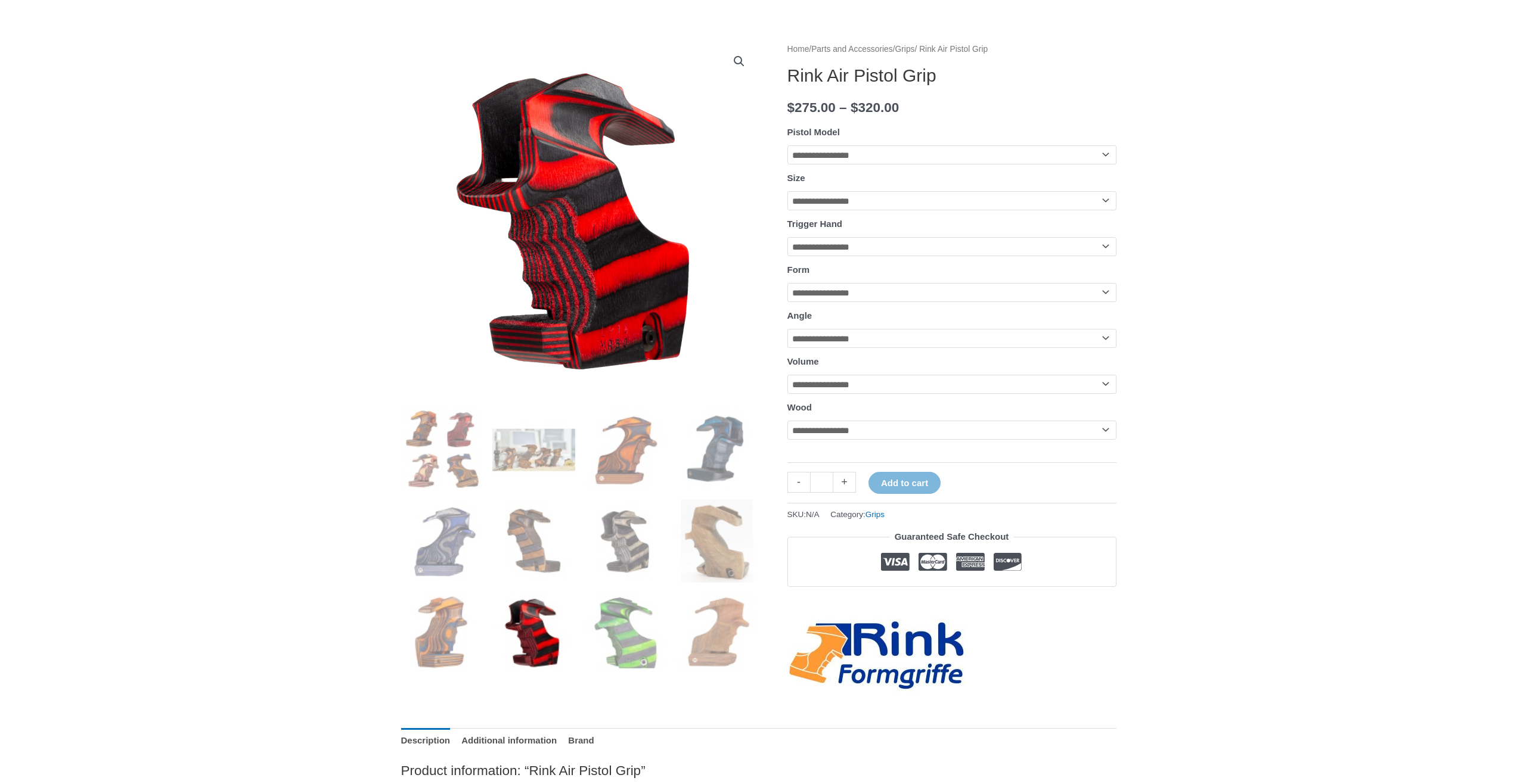
click at [669, 630] on ol at bounding box center [580, 545] width 358 height 275
click at [642, 630] on img at bounding box center [625, 633] width 83 height 83
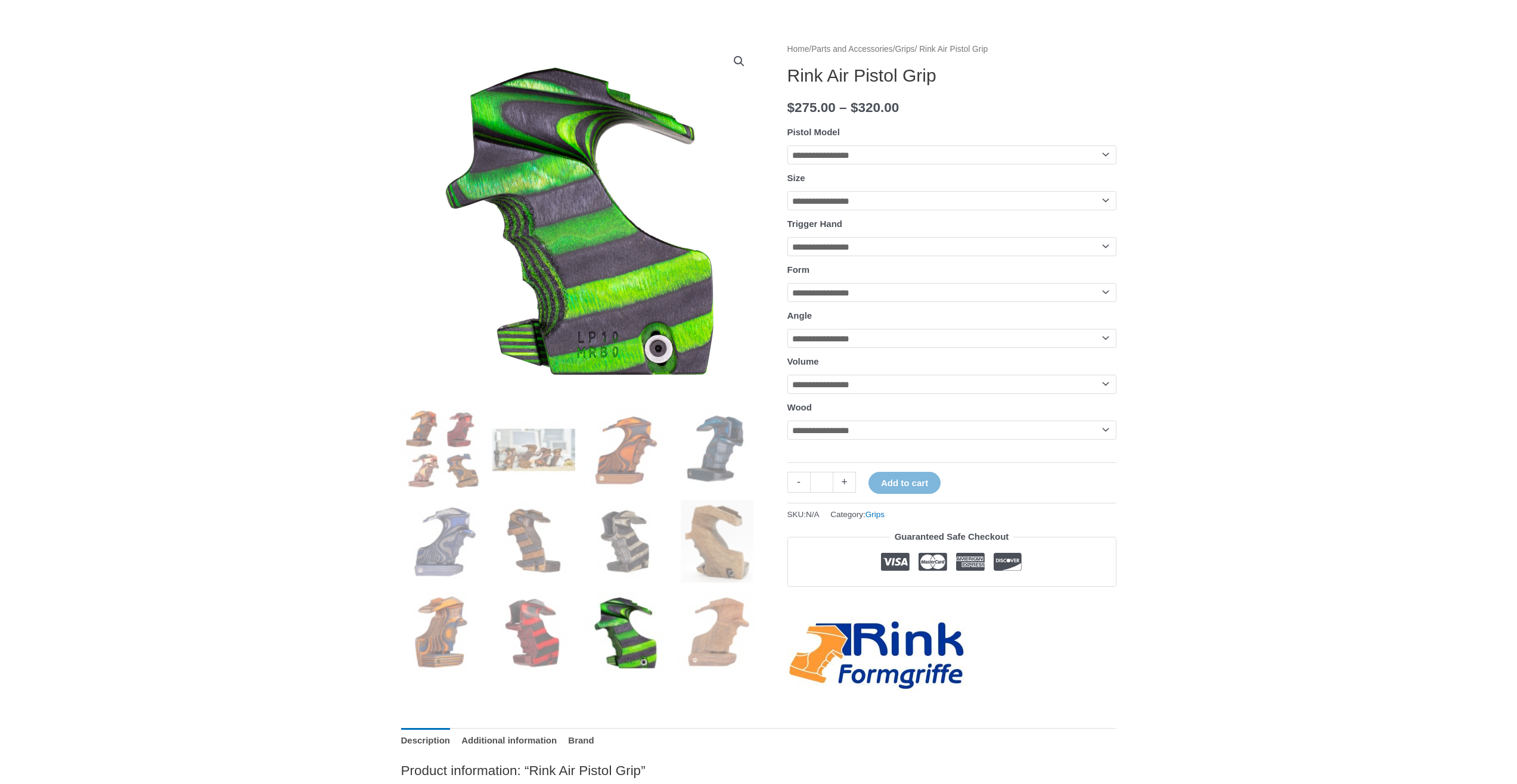
click at [668, 626] on ol at bounding box center [580, 545] width 358 height 275
click at [713, 640] on img at bounding box center [717, 633] width 83 height 83
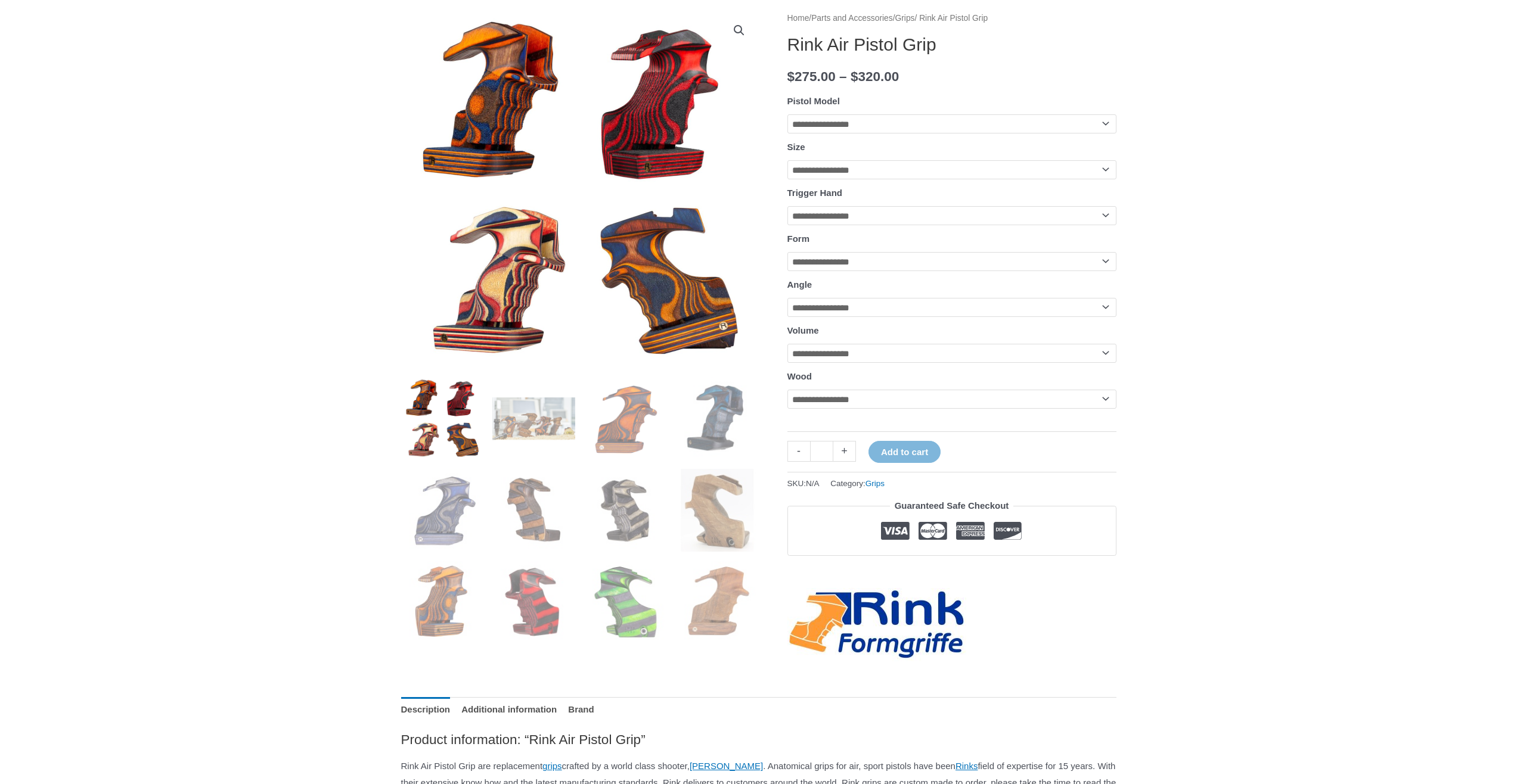
scroll to position [119, 0]
